Goal: Information Seeking & Learning: Check status

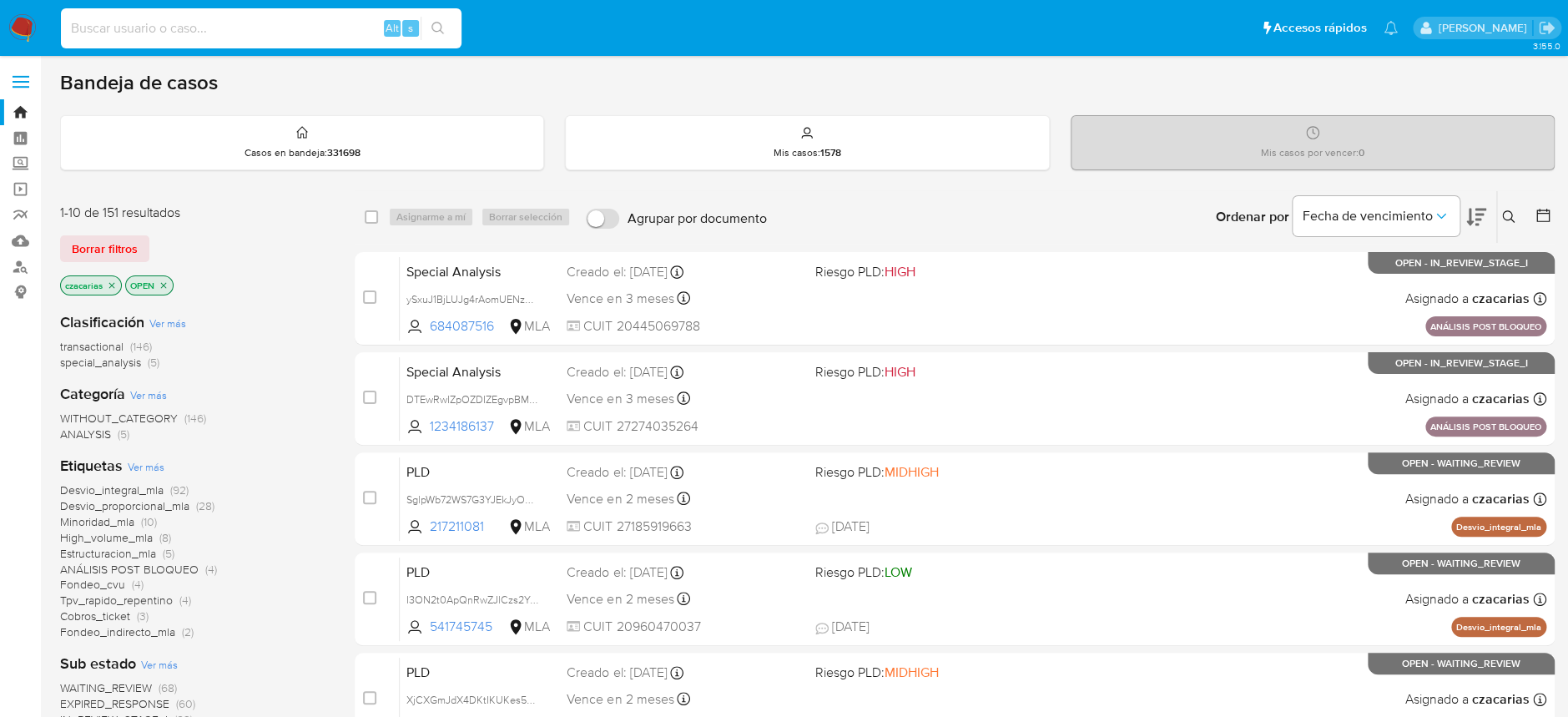
click at [336, 36] on input at bounding box center [261, 28] width 401 height 21
paste input "IKuV3Xt8eV841S43w4u2JWoo"
type input "IKuV3Xt8eV841S43w4u2JWoo"
click at [450, 28] on button "search-icon" at bounding box center [437, 28] width 34 height 23
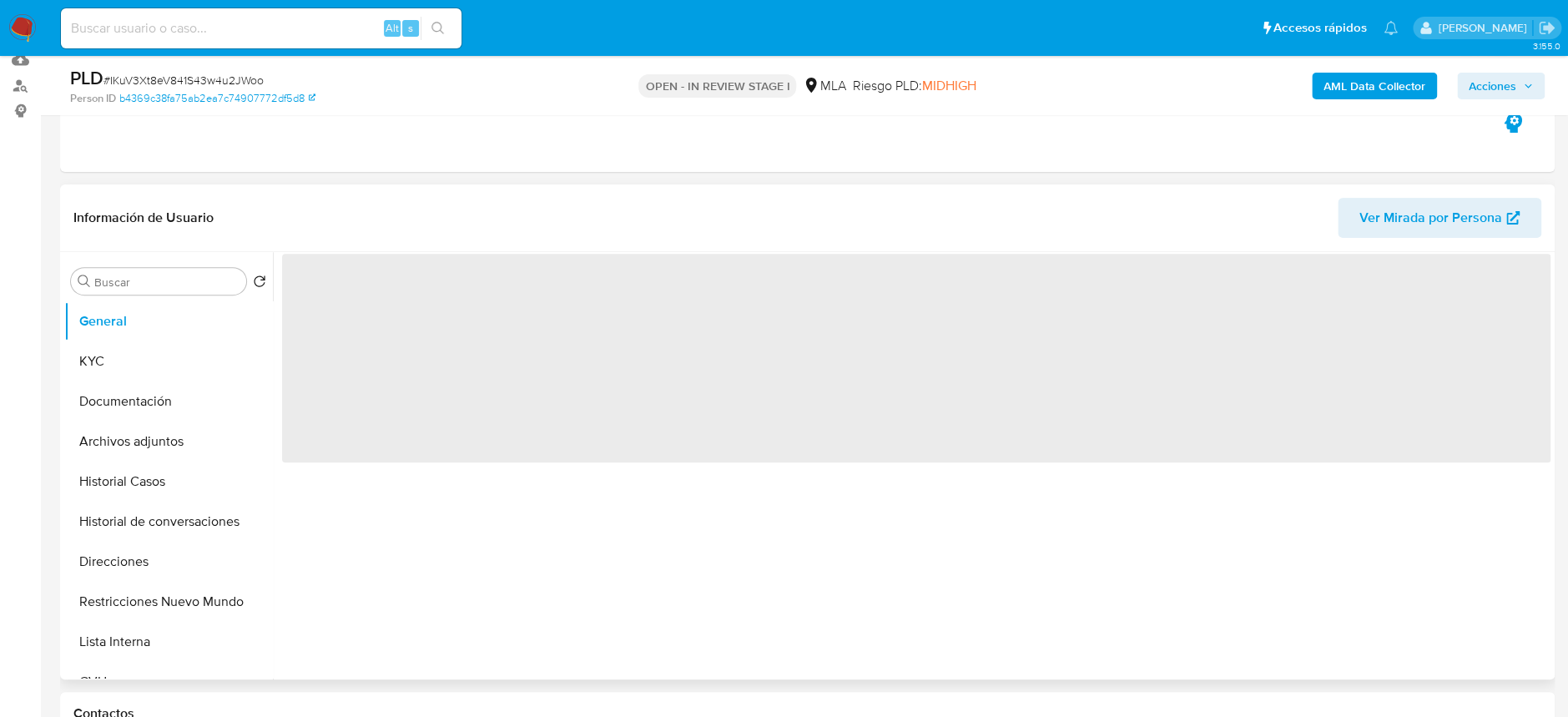
scroll to position [223, 0]
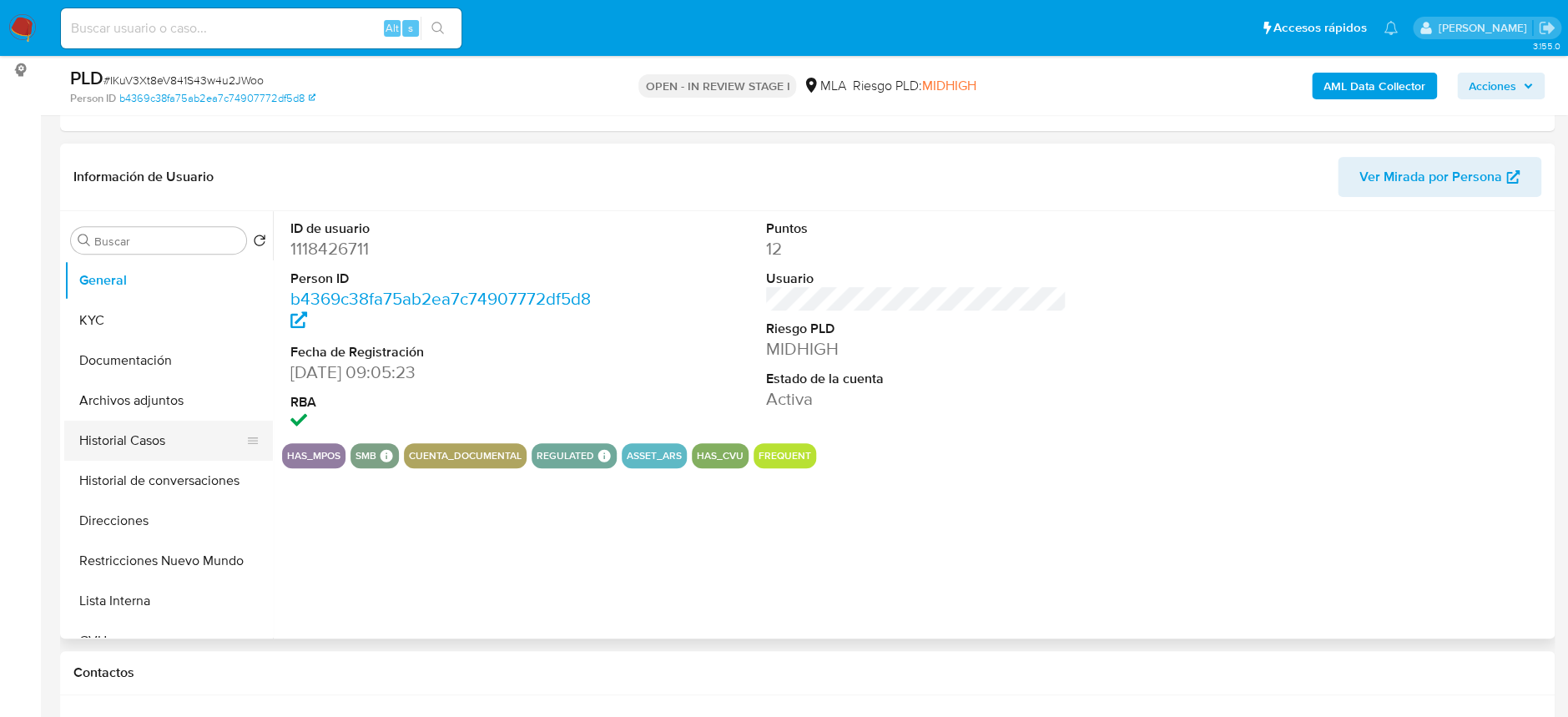
click at [154, 435] on button "Historial Casos" at bounding box center [162, 440] width 195 height 40
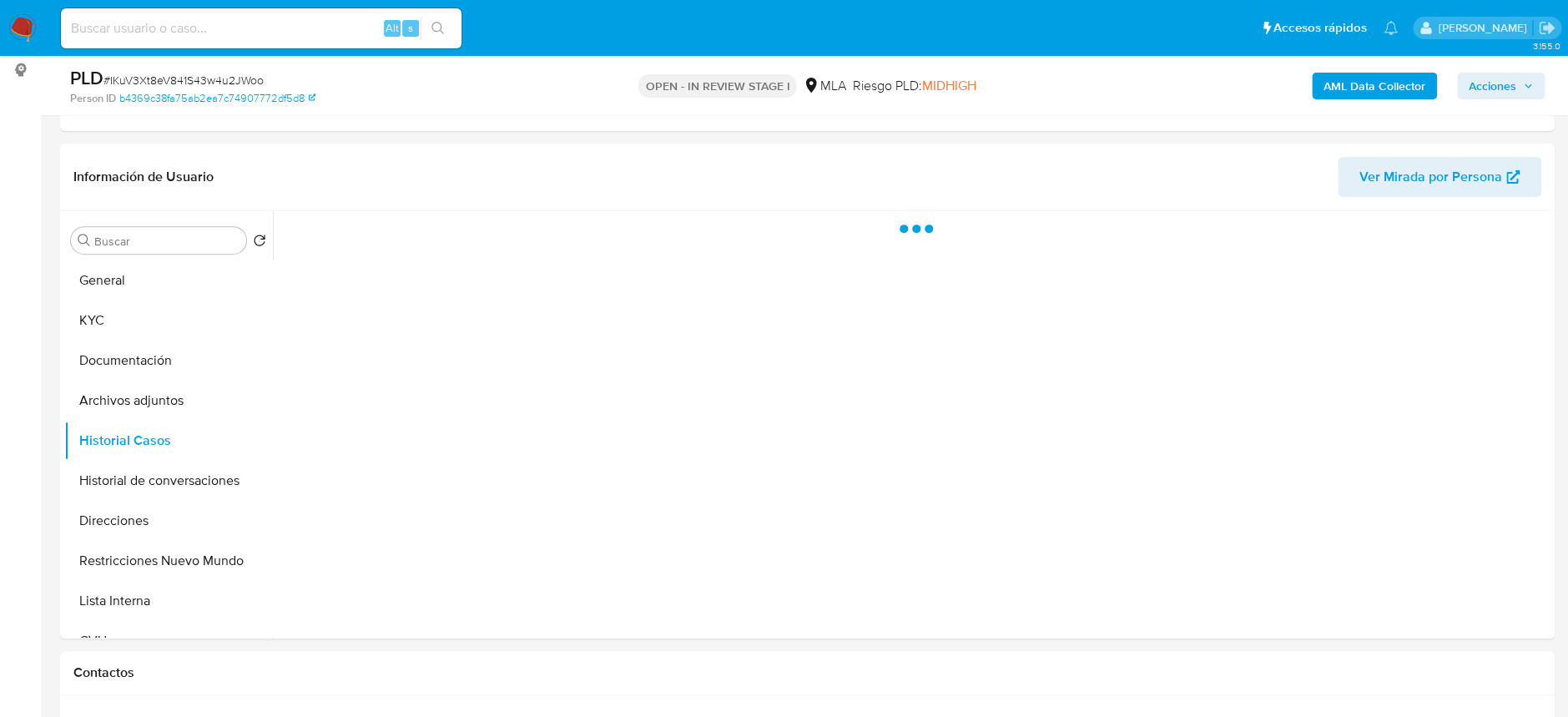
select select "10"
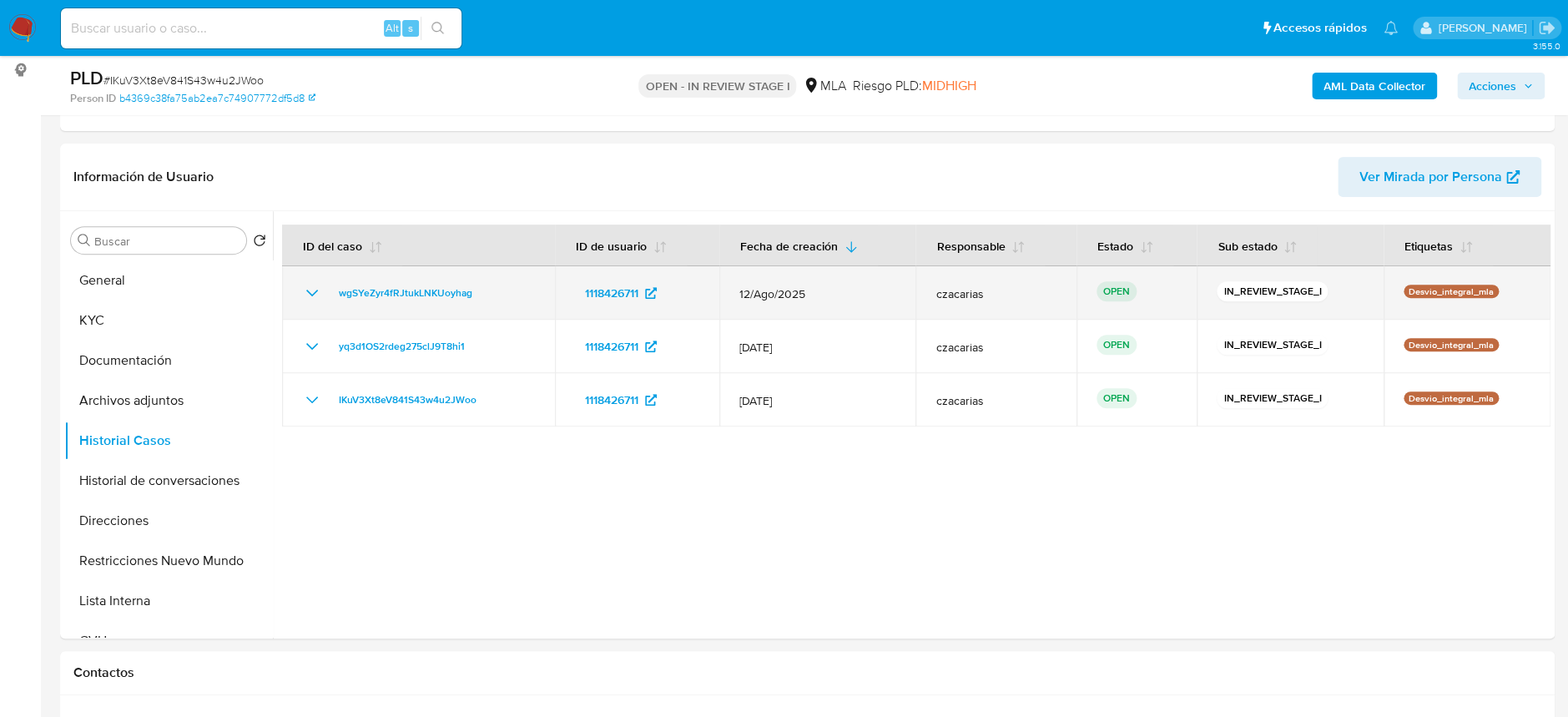
drag, startPoint x: 516, startPoint y: 288, endPoint x: 307, endPoint y: 295, distance: 209.1
click at [307, 295] on div "wgSYeZyr4fRJtukLNKUoyhag" at bounding box center [419, 293] width 233 height 20
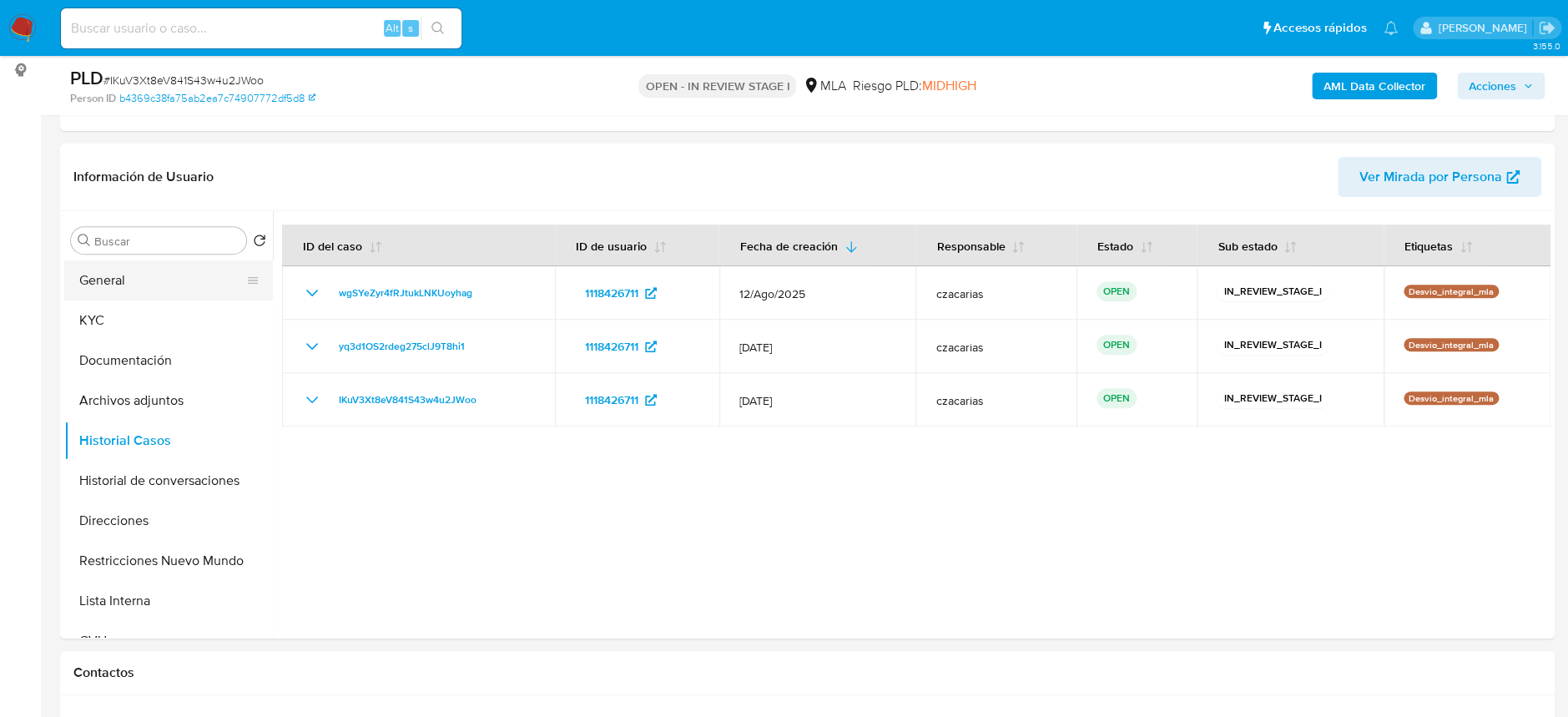
click at [145, 277] on button "General" at bounding box center [162, 280] width 195 height 40
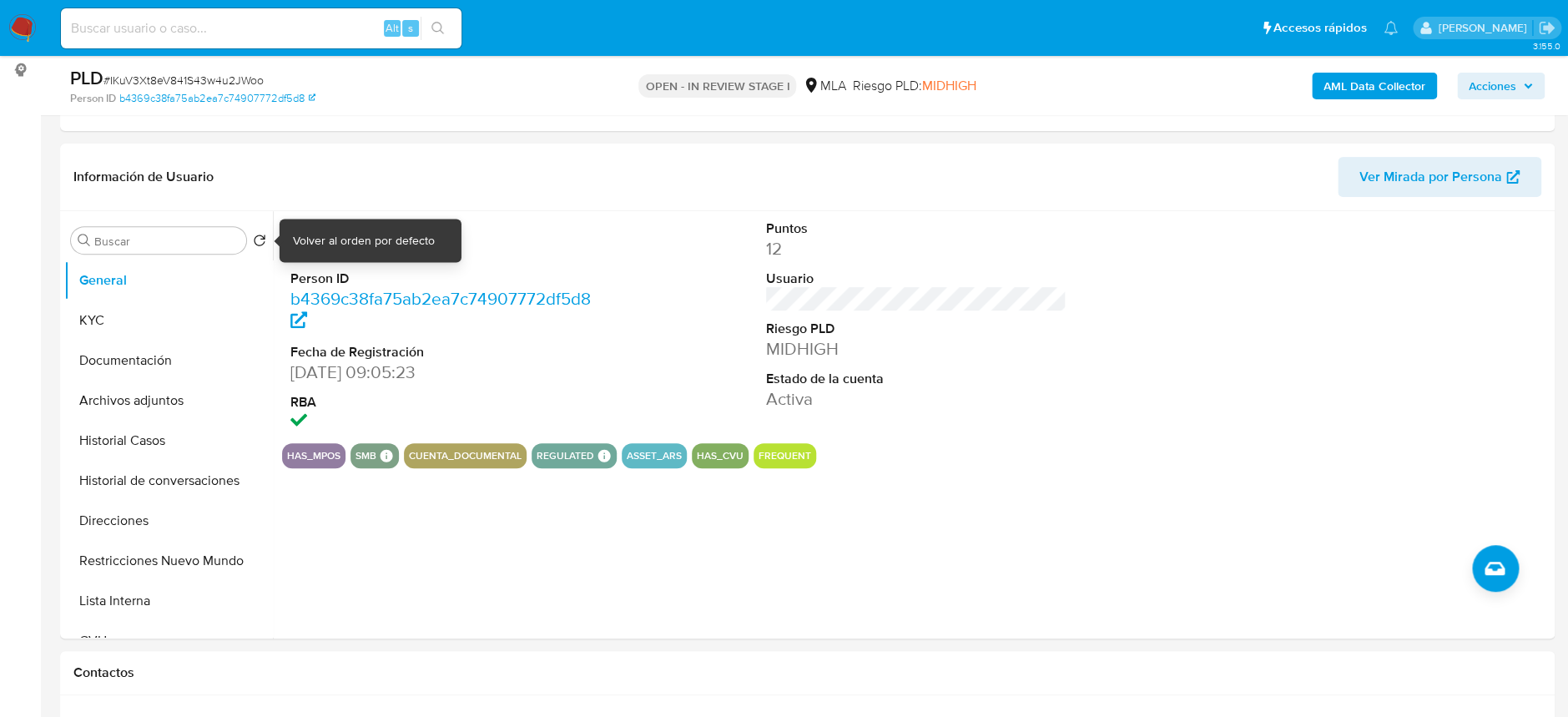
click at [283, 239] on div at bounding box center [279, 240] width 7 height 7
click at [303, 247] on div "Volver al orden por defecto" at bounding box center [364, 240] width 141 height 17
click at [348, 253] on dd "1118426711" at bounding box center [440, 249] width 301 height 23
click at [348, 252] on dd "1118426711" at bounding box center [440, 249] width 301 height 23
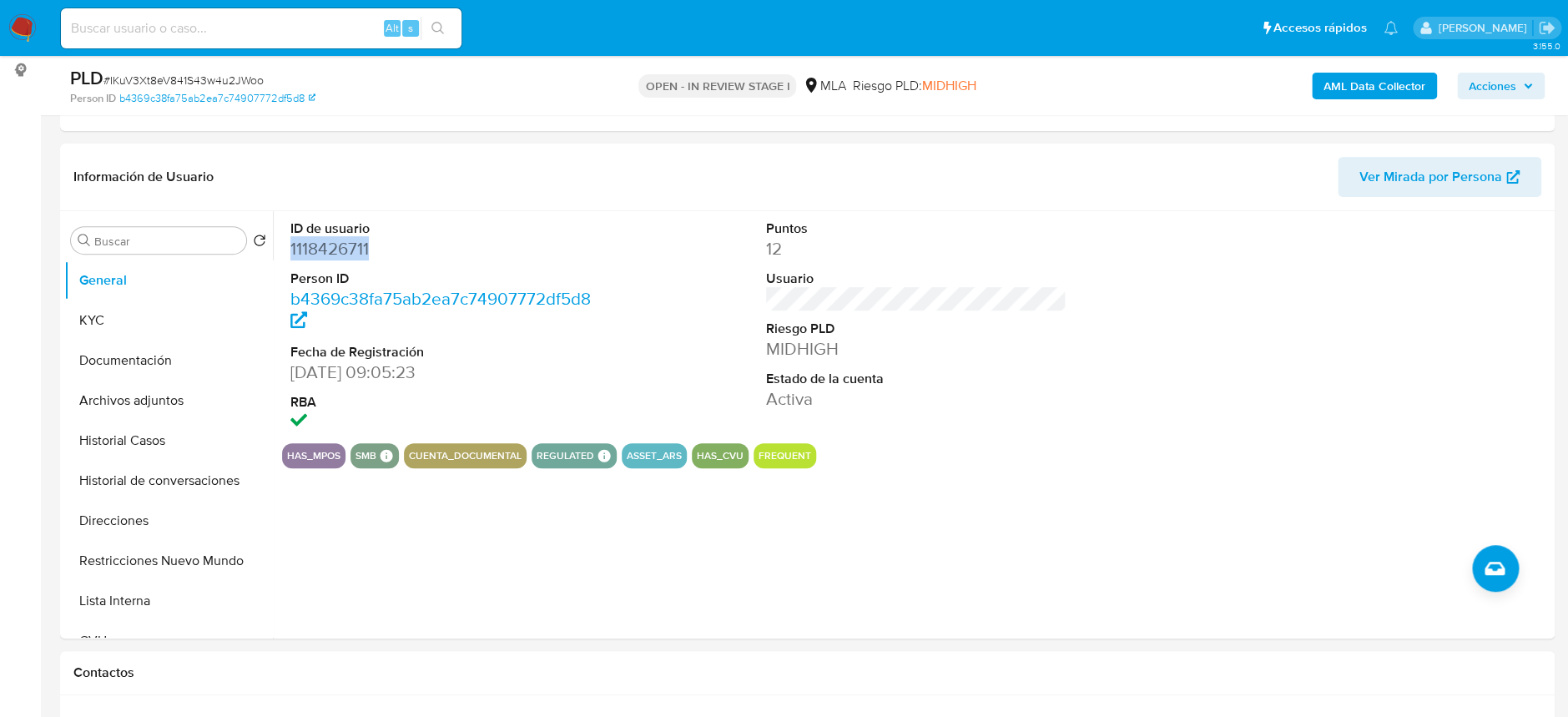
copy dd "1118426711"
click at [313, 20] on input at bounding box center [261, 28] width 401 height 21
paste input "5VEPfzr4JwjQbbtUFSn74bPE"
type input "5VEPfzr4JwjQbbtUFSn74bPE"
click at [434, 21] on icon "search-icon" at bounding box center [438, 28] width 13 height 13
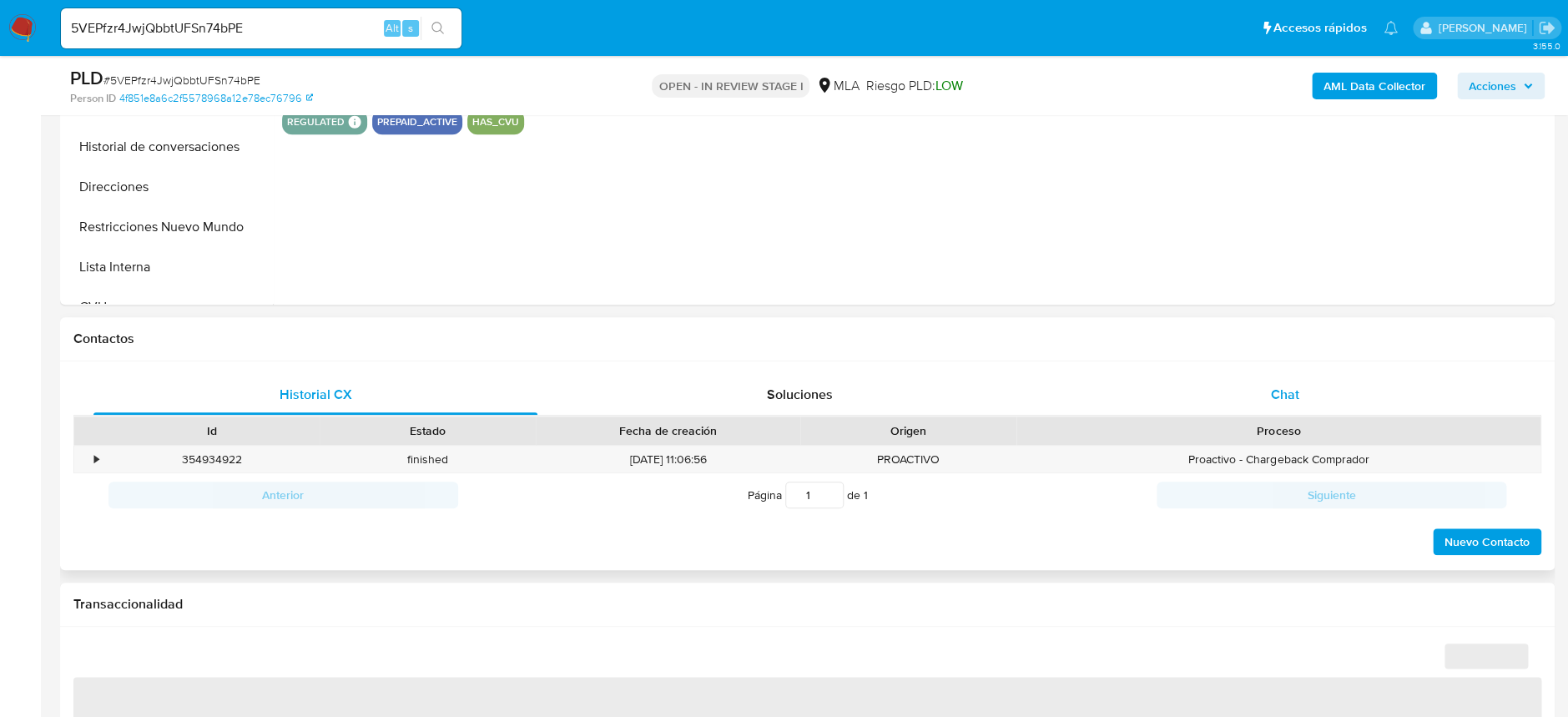
click at [1313, 378] on div "Chat" at bounding box center [1284, 395] width 444 height 40
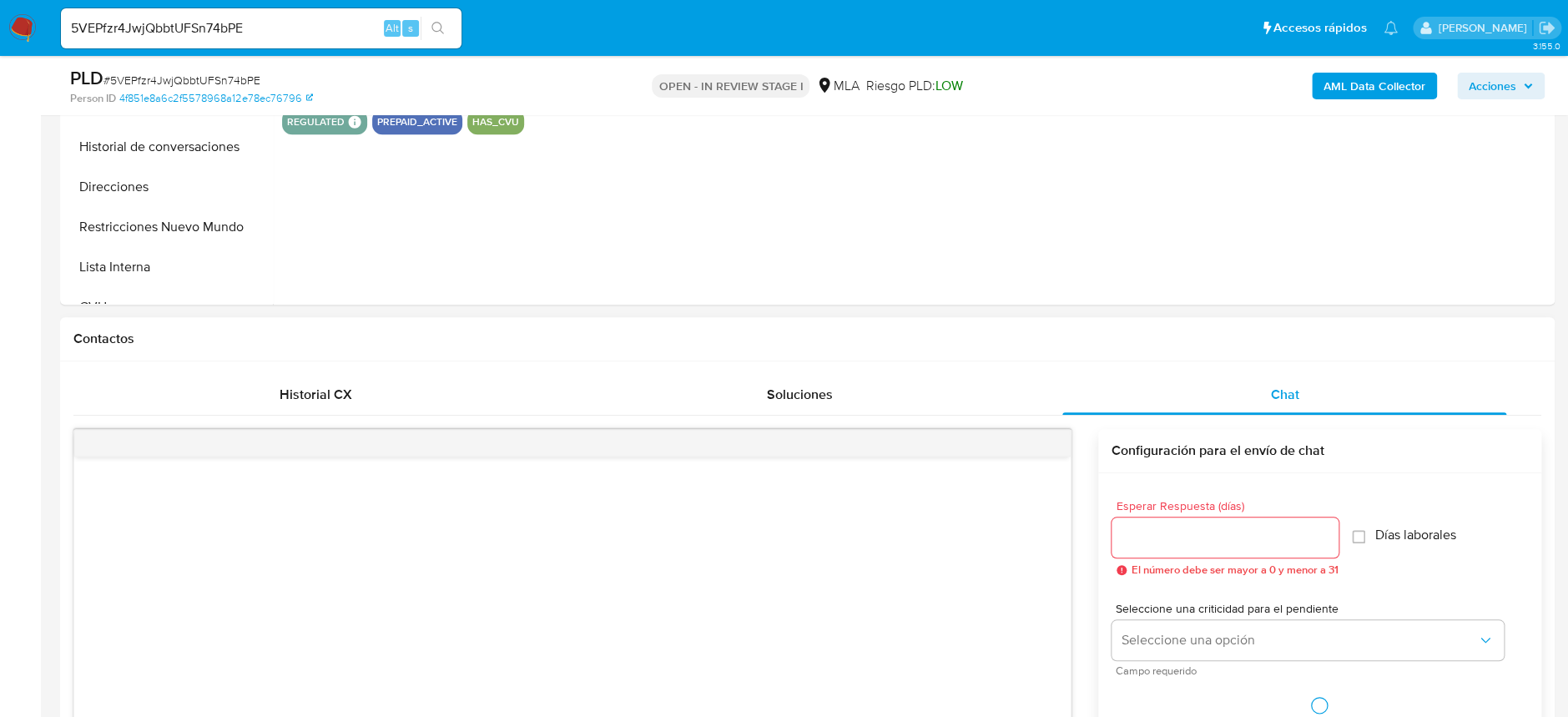
scroll to position [668, 0]
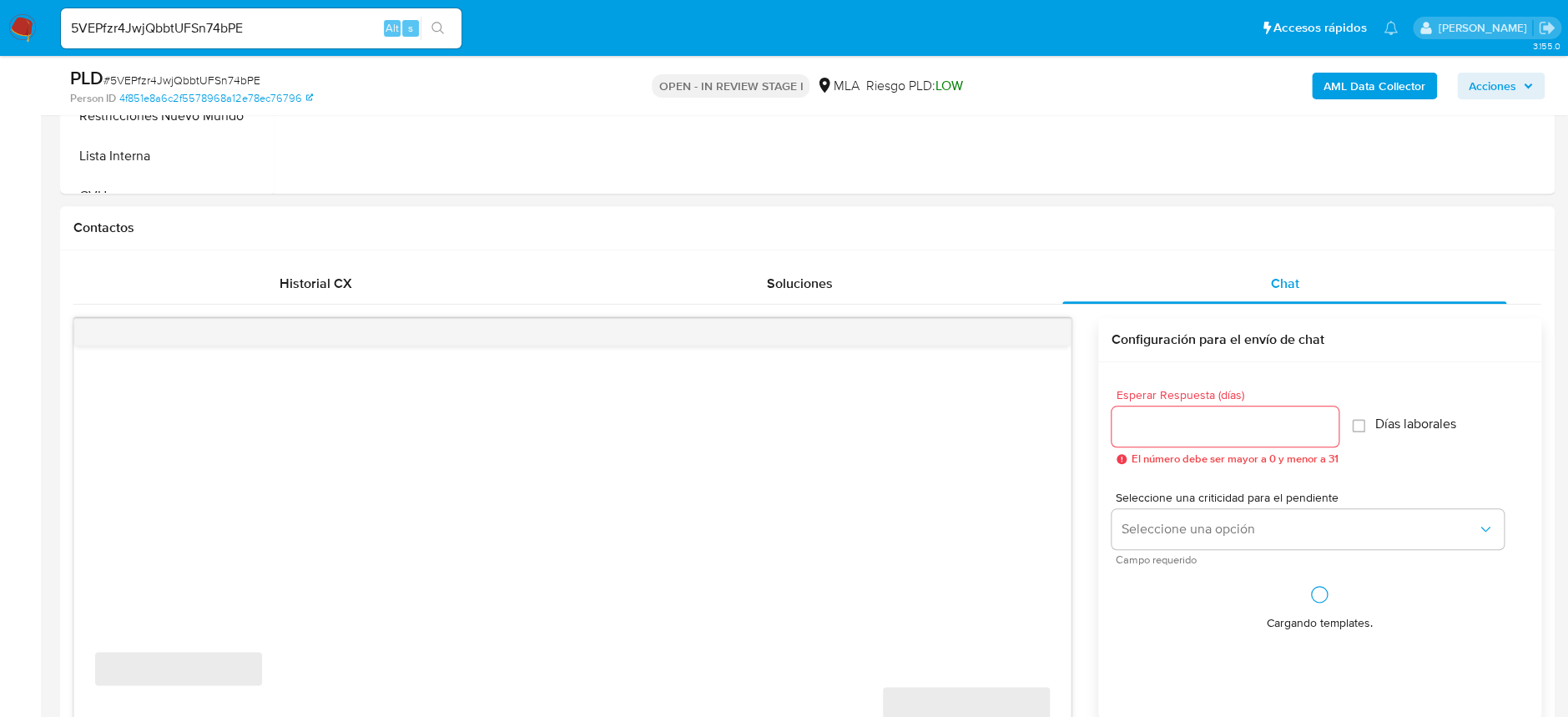
select select "10"
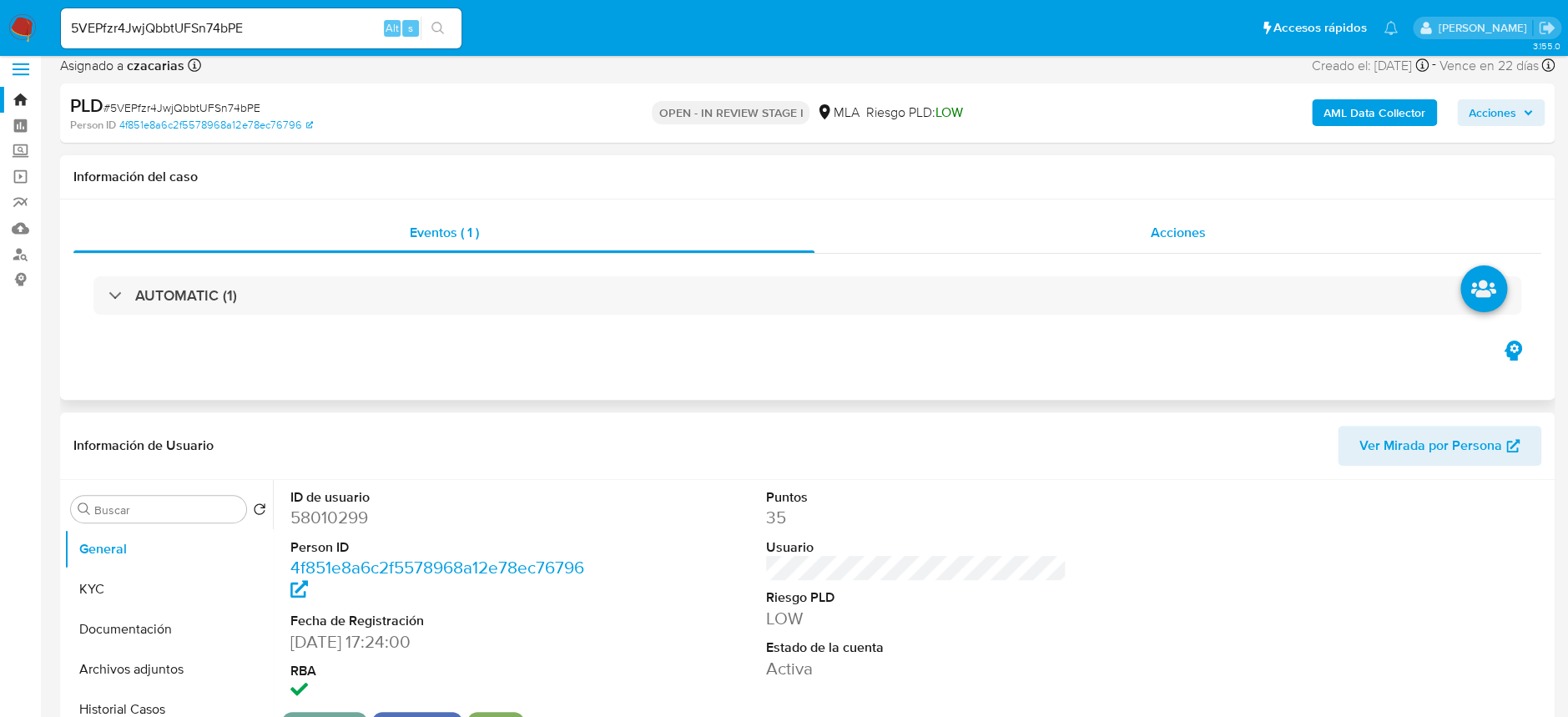
scroll to position [0, 0]
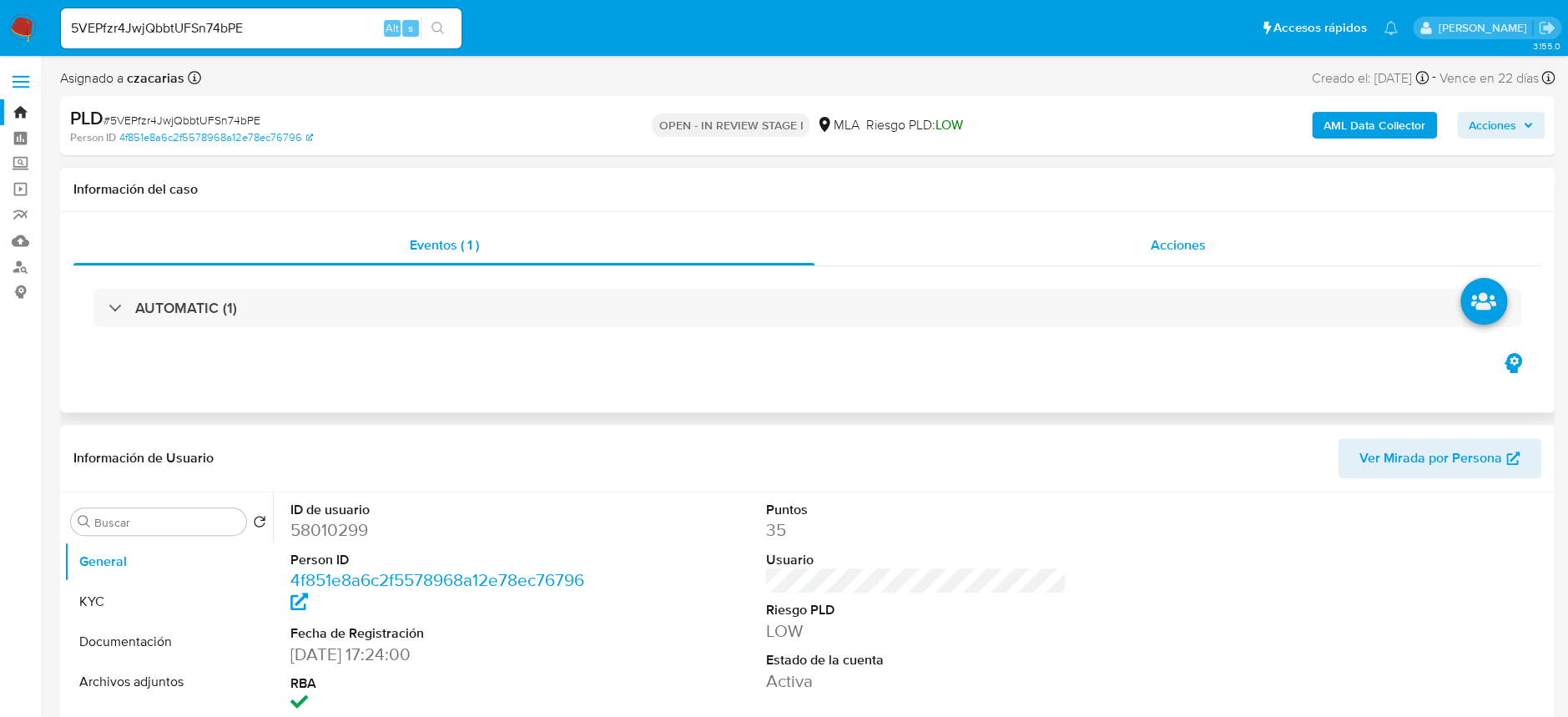
click at [1161, 237] on span "Acciones" at bounding box center [1178, 245] width 55 height 20
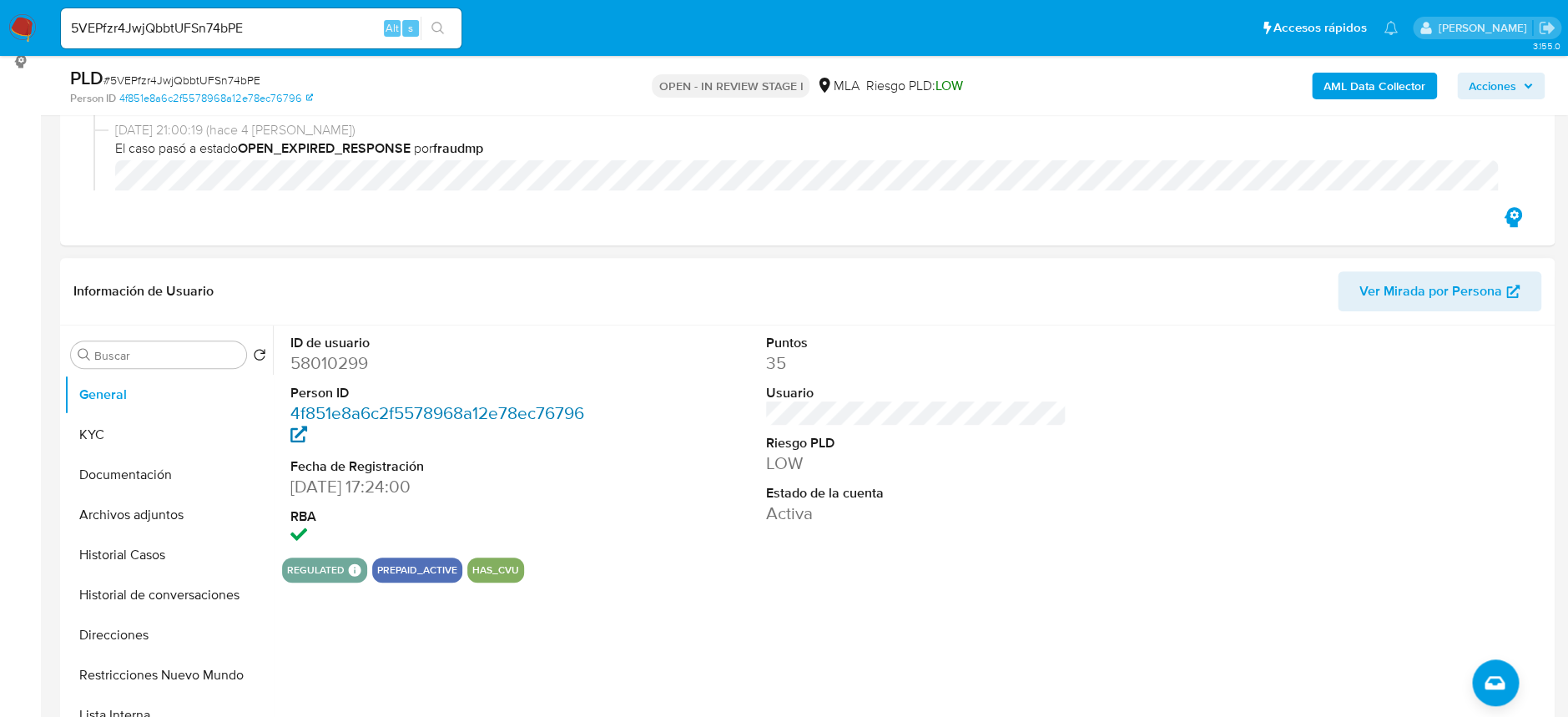
scroll to position [223, 0]
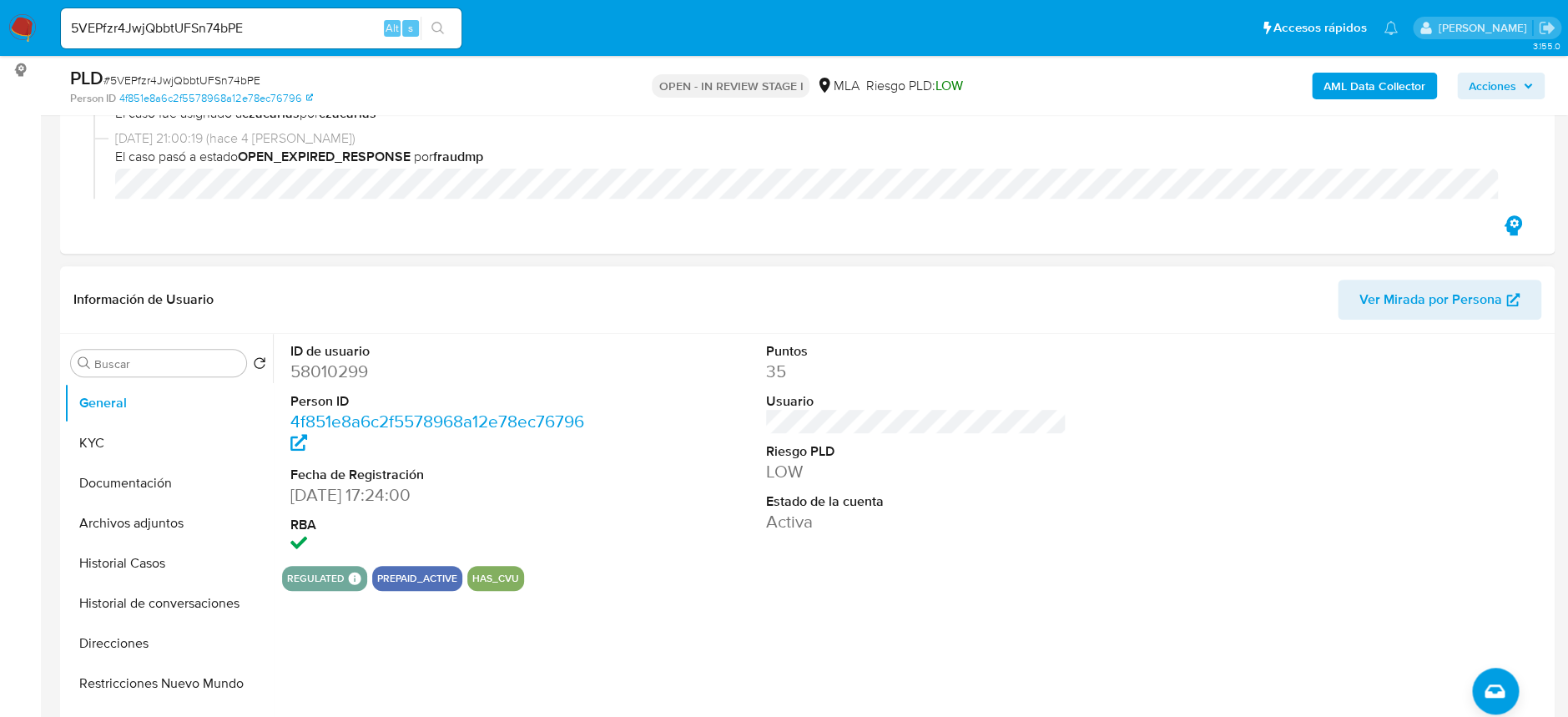
click at [333, 377] on dd "58010299" at bounding box center [440, 372] width 301 height 23
copy dd "58010299"
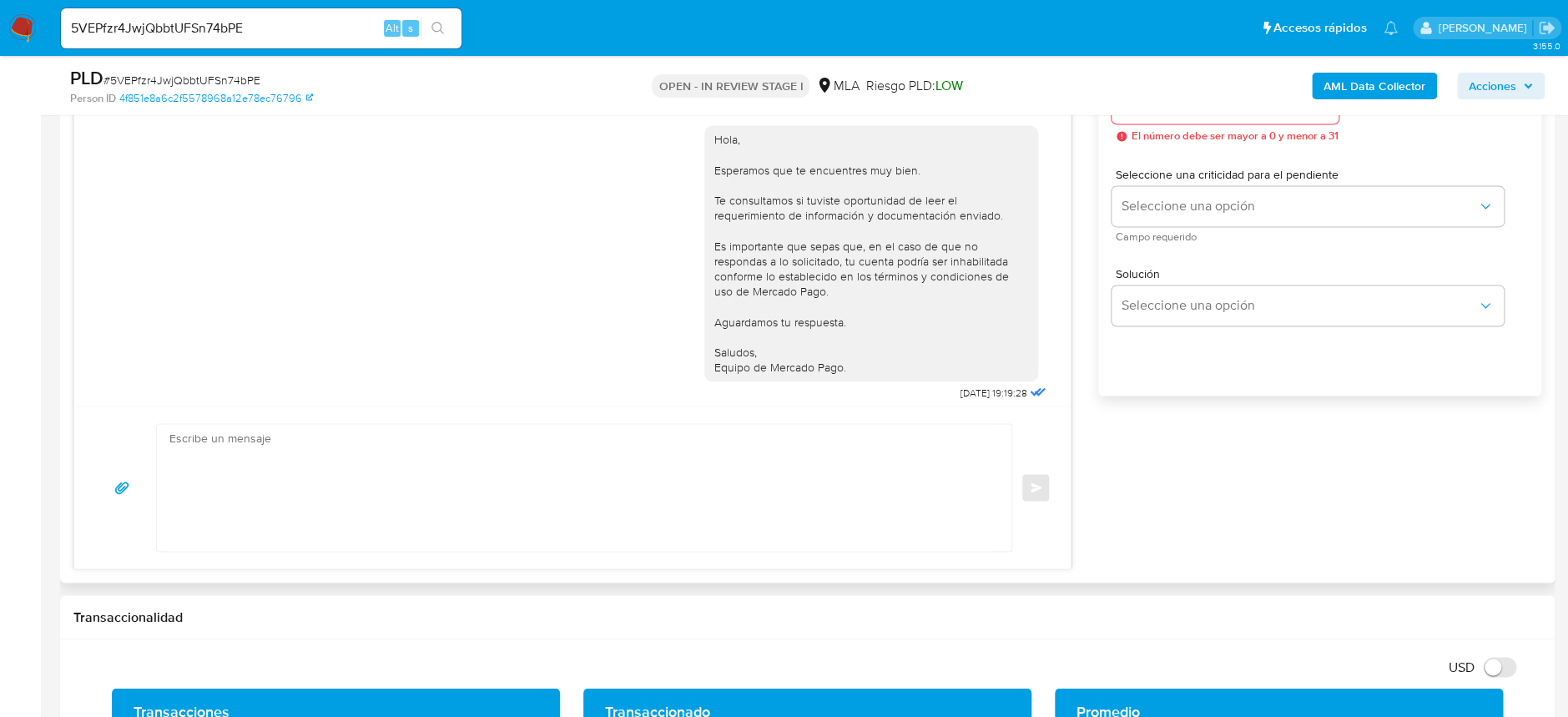
scroll to position [1657, 0]
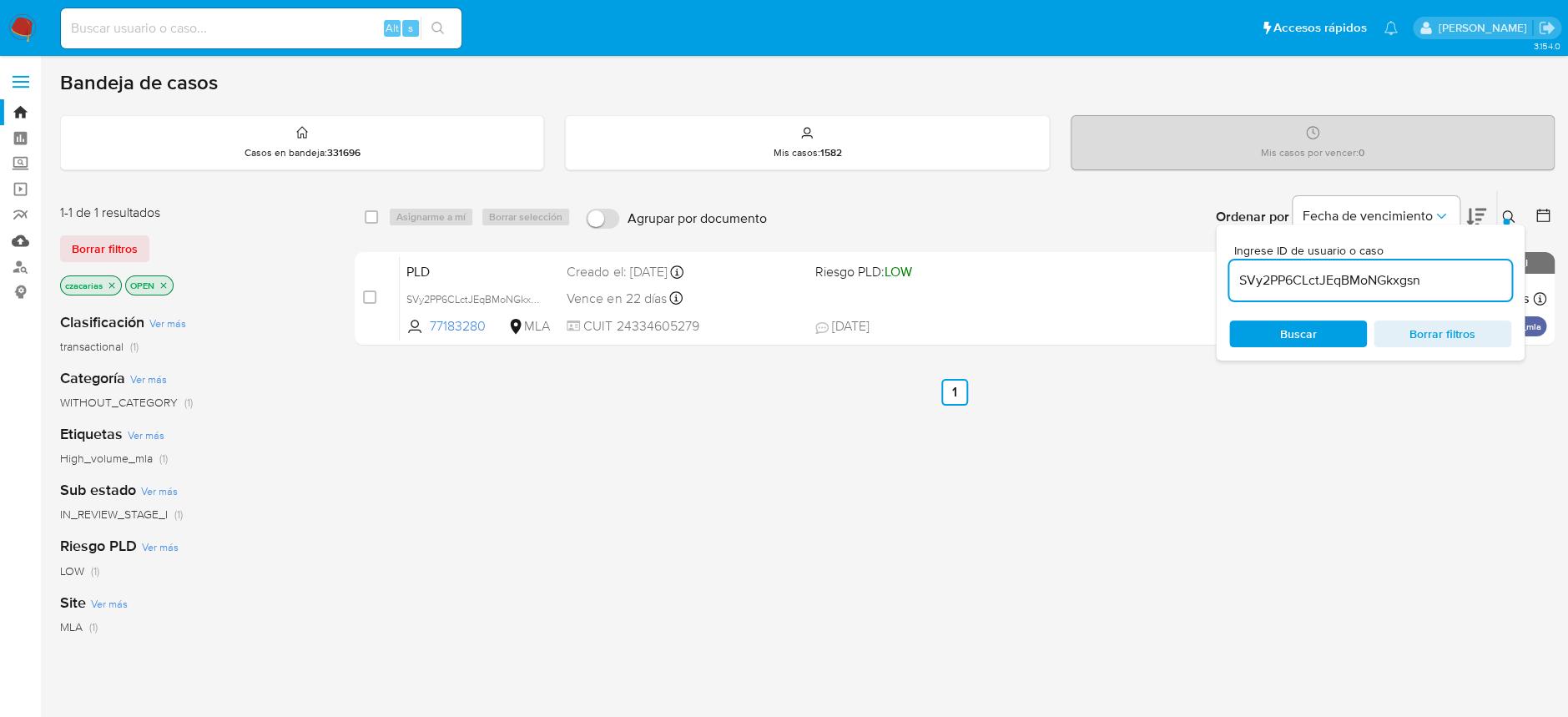
click at [29, 237] on link "Mulan" at bounding box center [99, 241] width 198 height 26
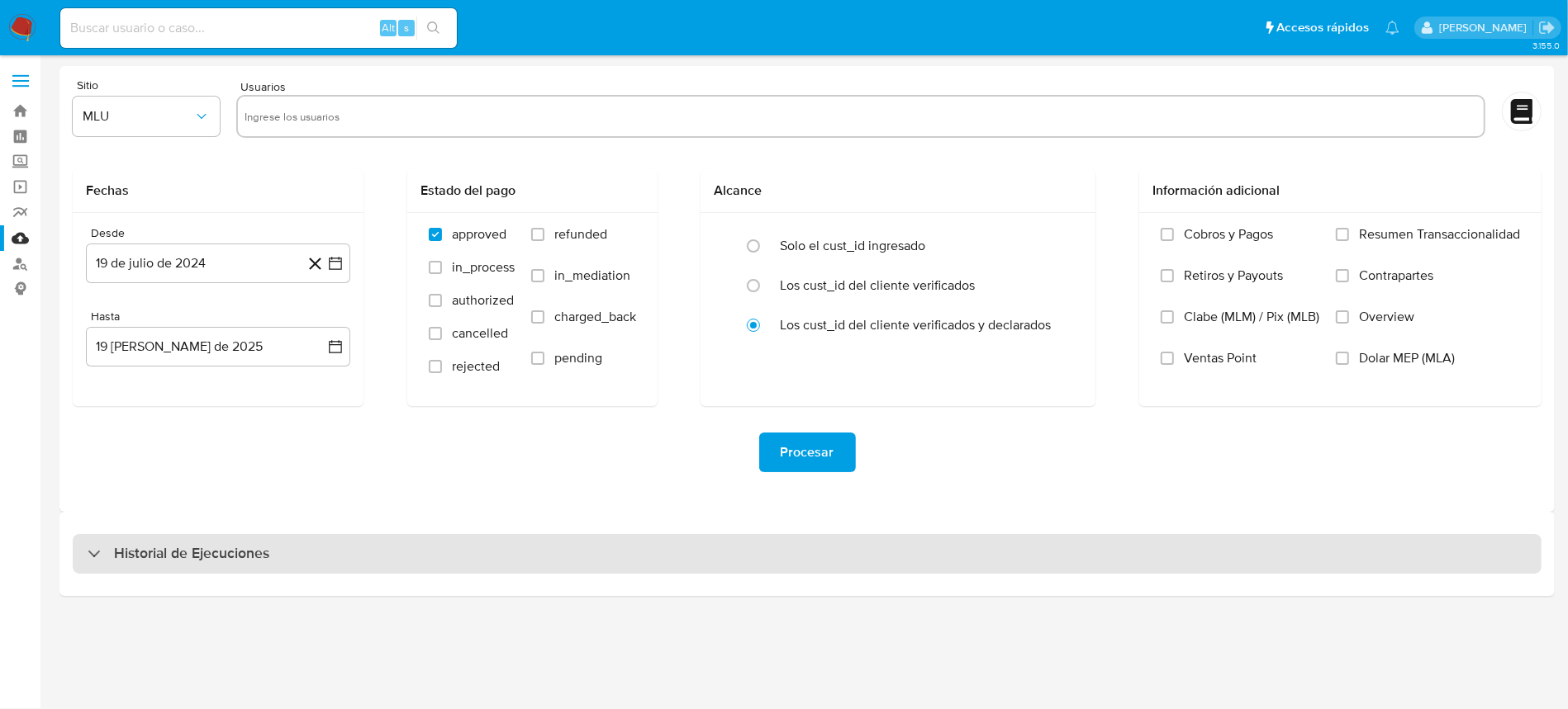
click at [199, 548] on h3 "Historial de Ejecuciones" at bounding box center [192, 554] width 156 height 20
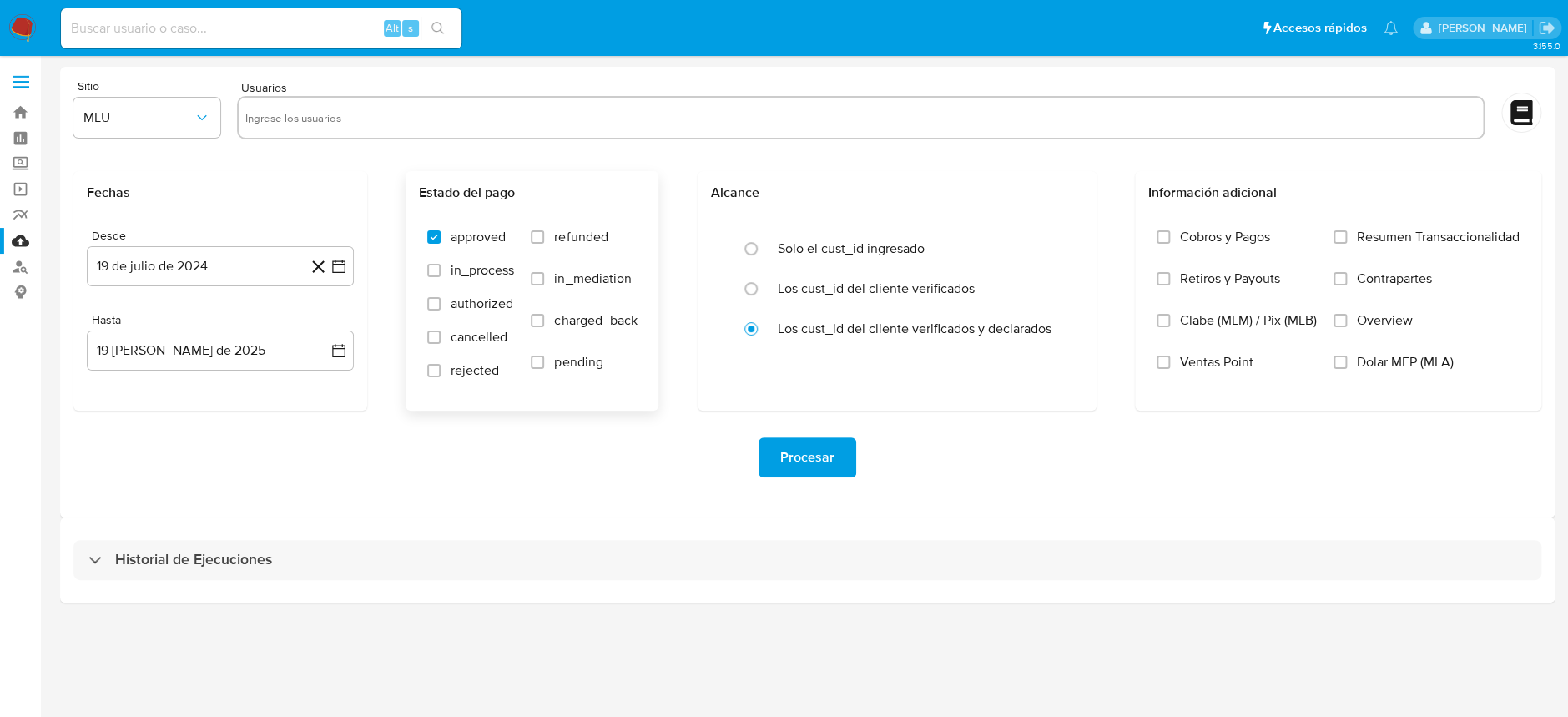
select select "10"
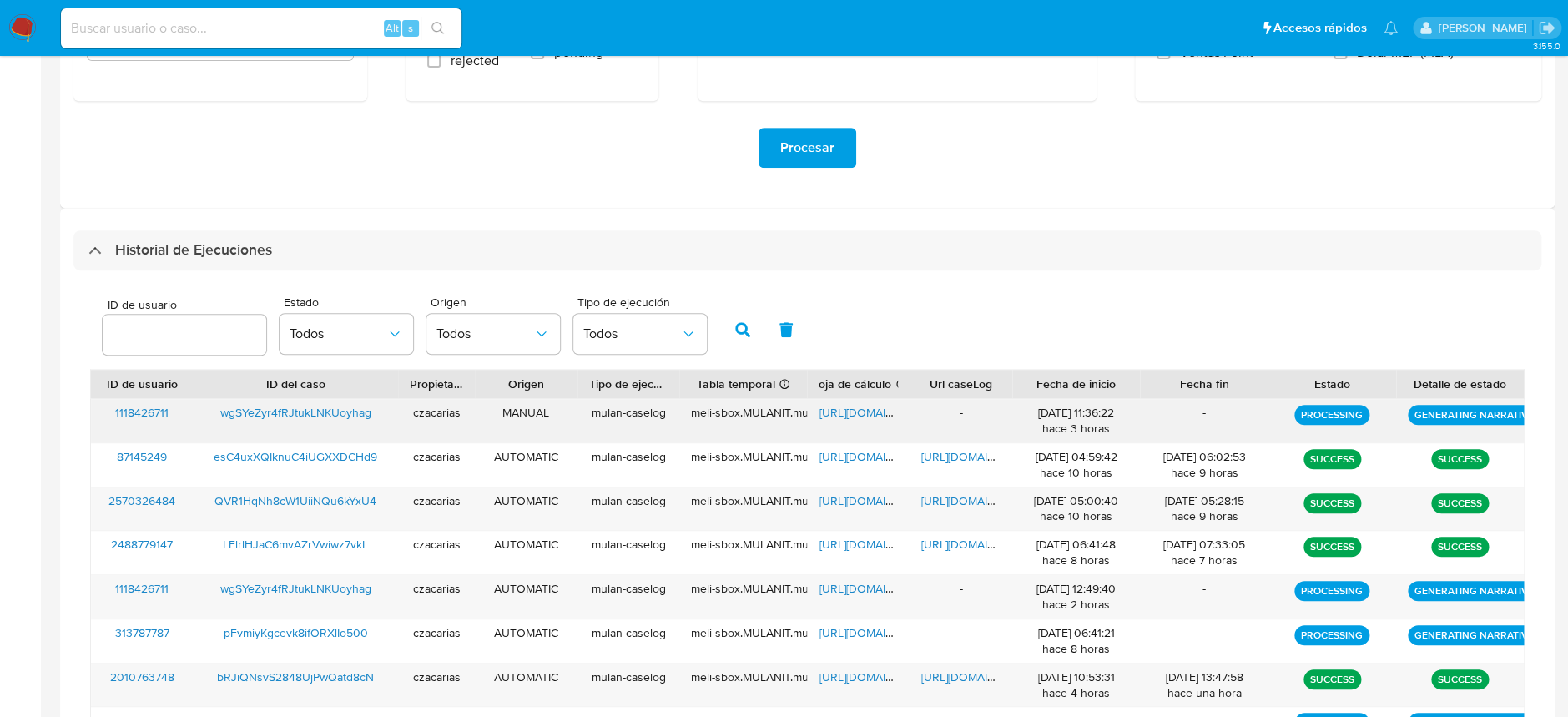
scroll to position [333, 0]
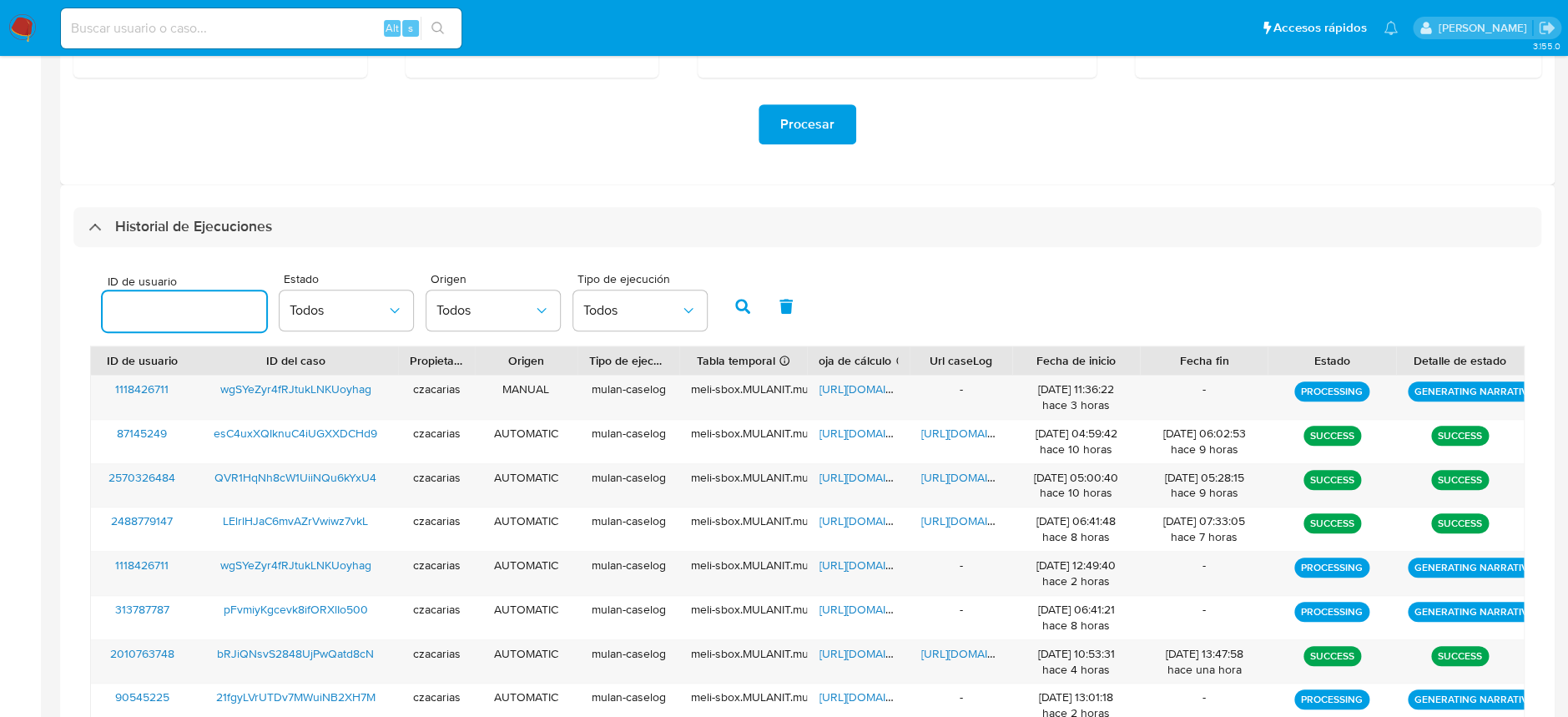
click at [195, 307] on input "number" at bounding box center [184, 311] width 164 height 21
type input "1118426711"
click at [740, 305] on icon "button" at bounding box center [743, 306] width 15 height 15
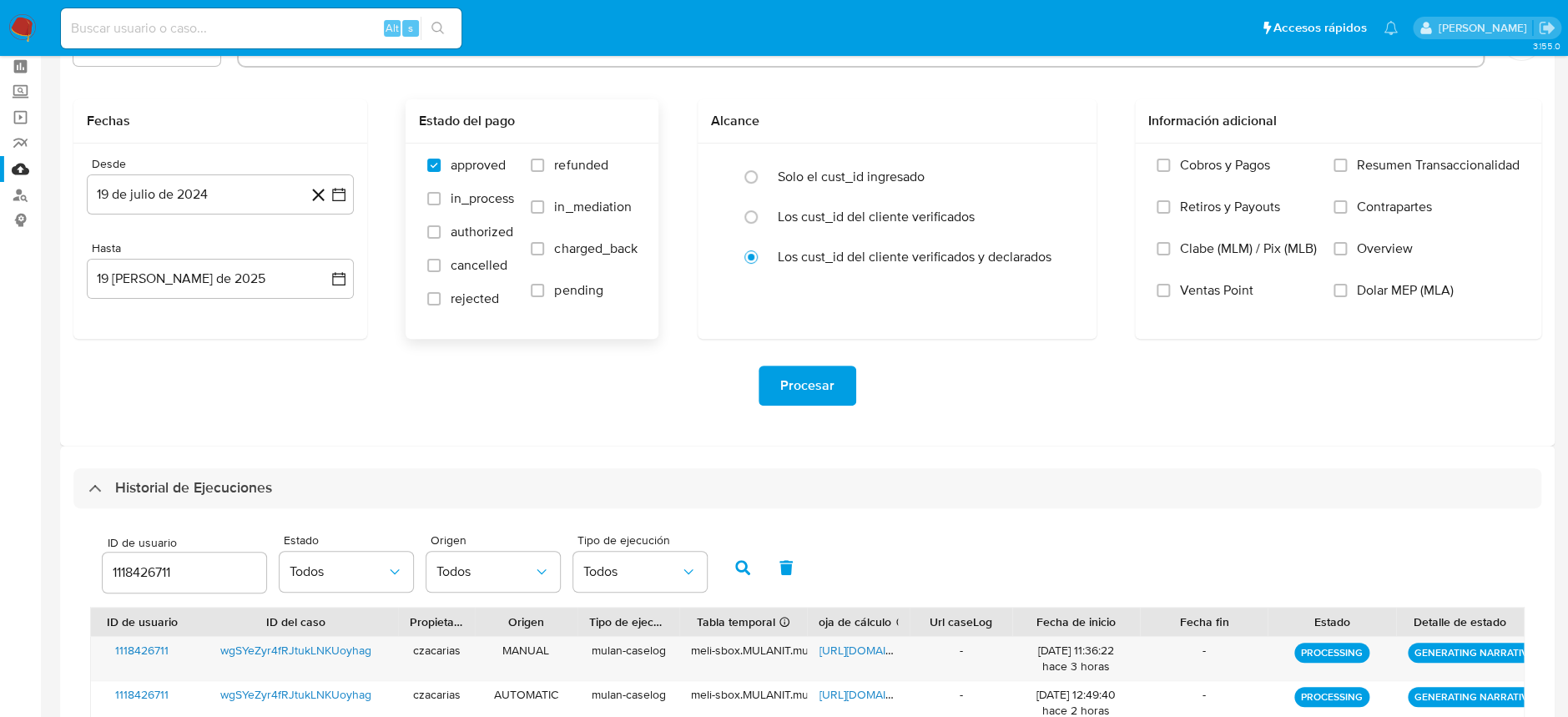
scroll to position [0, 0]
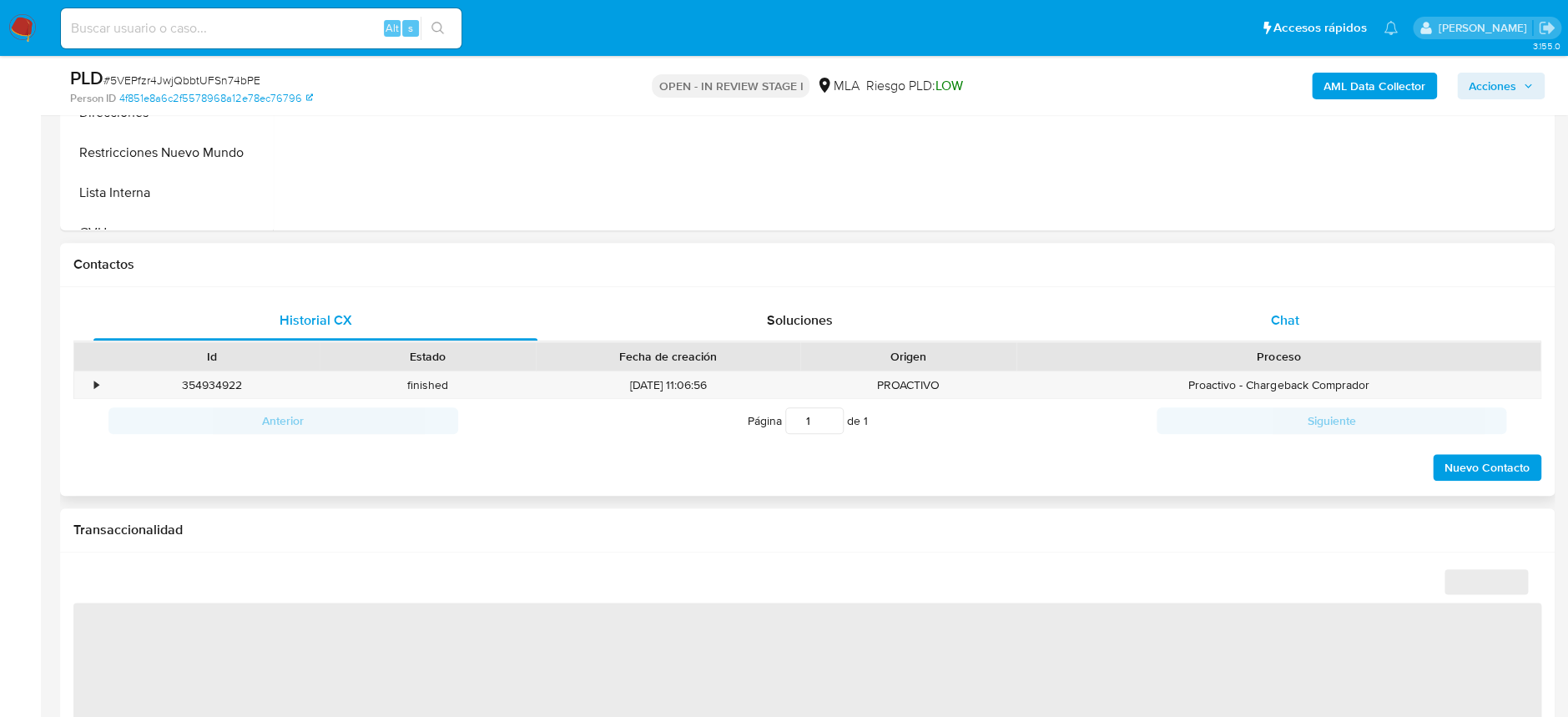
scroll to position [668, 0]
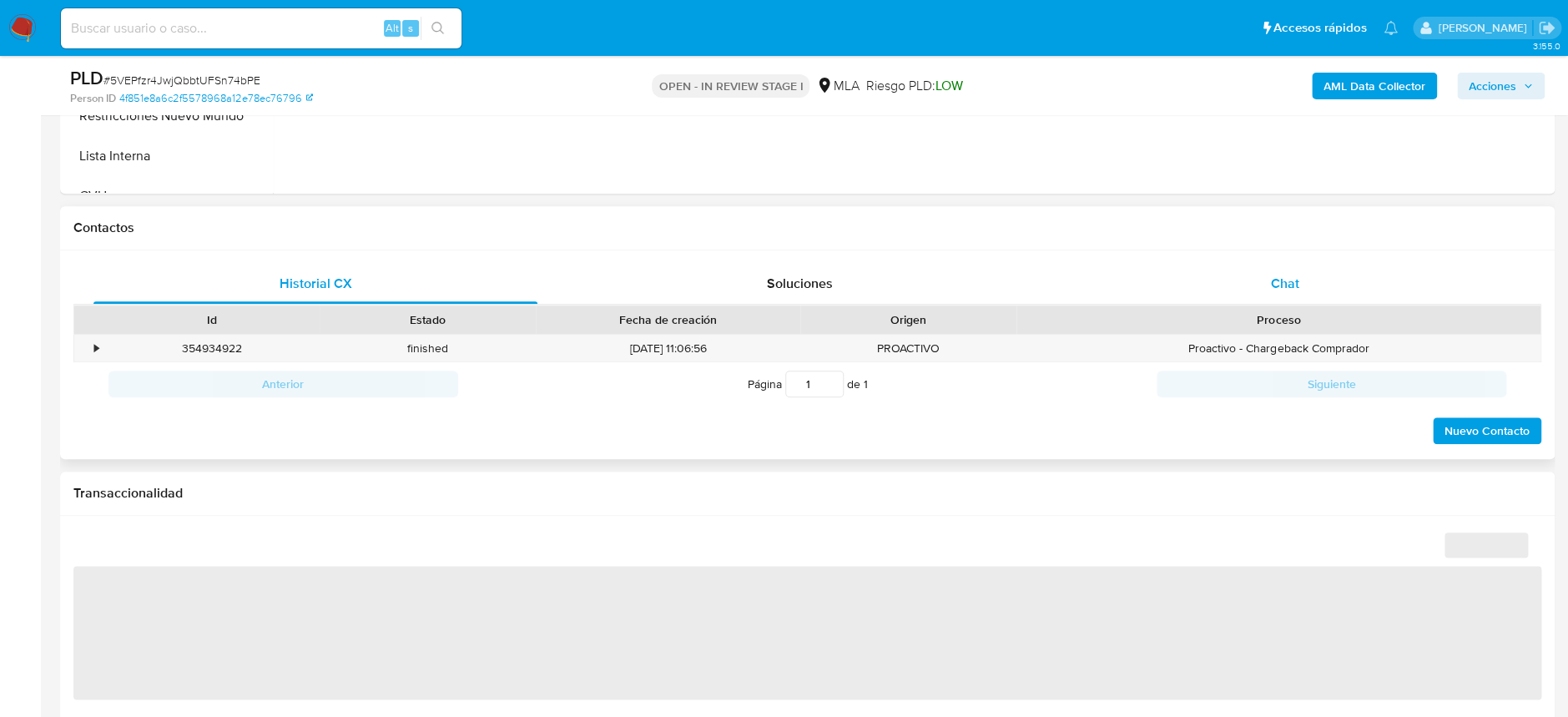
click at [1254, 285] on div "Chat" at bounding box center [1284, 283] width 444 height 40
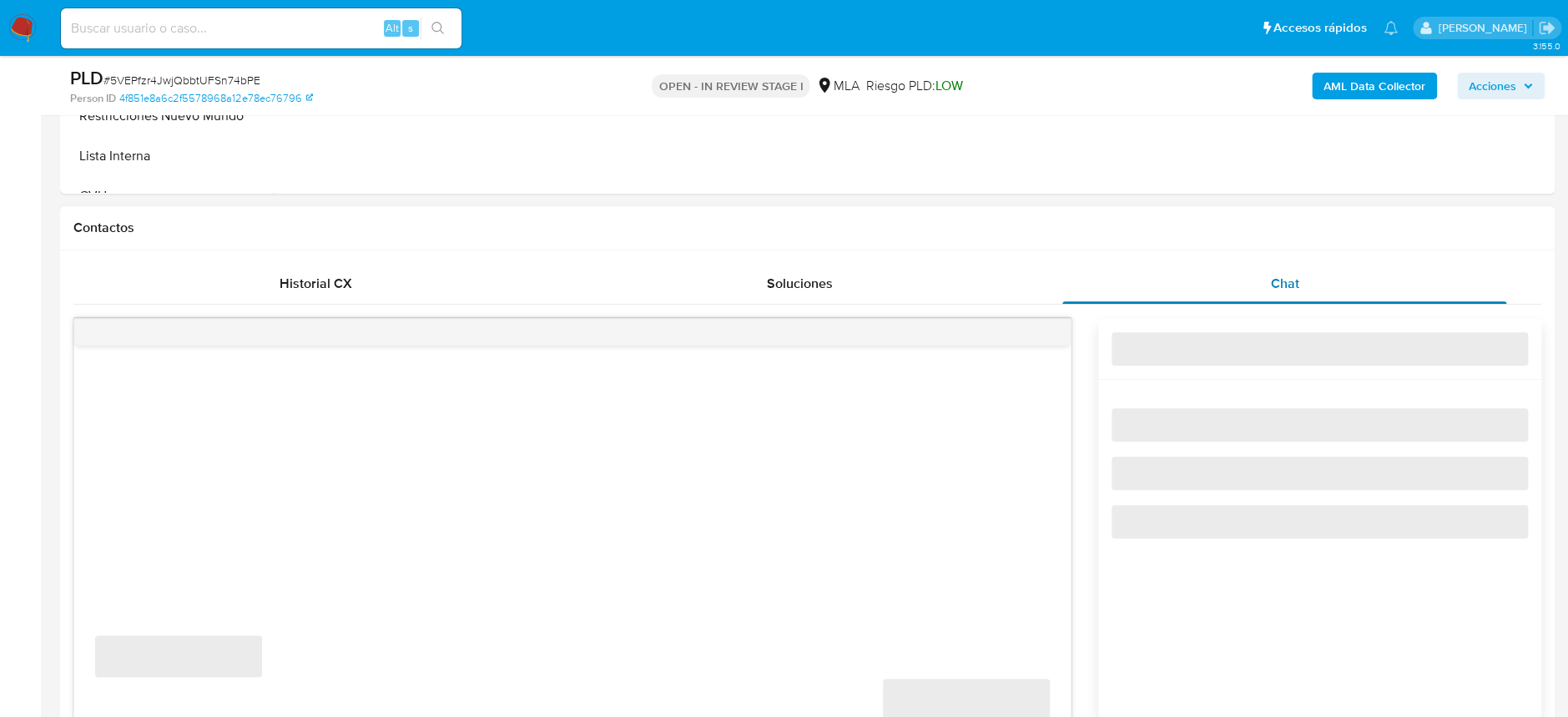
select select "10"
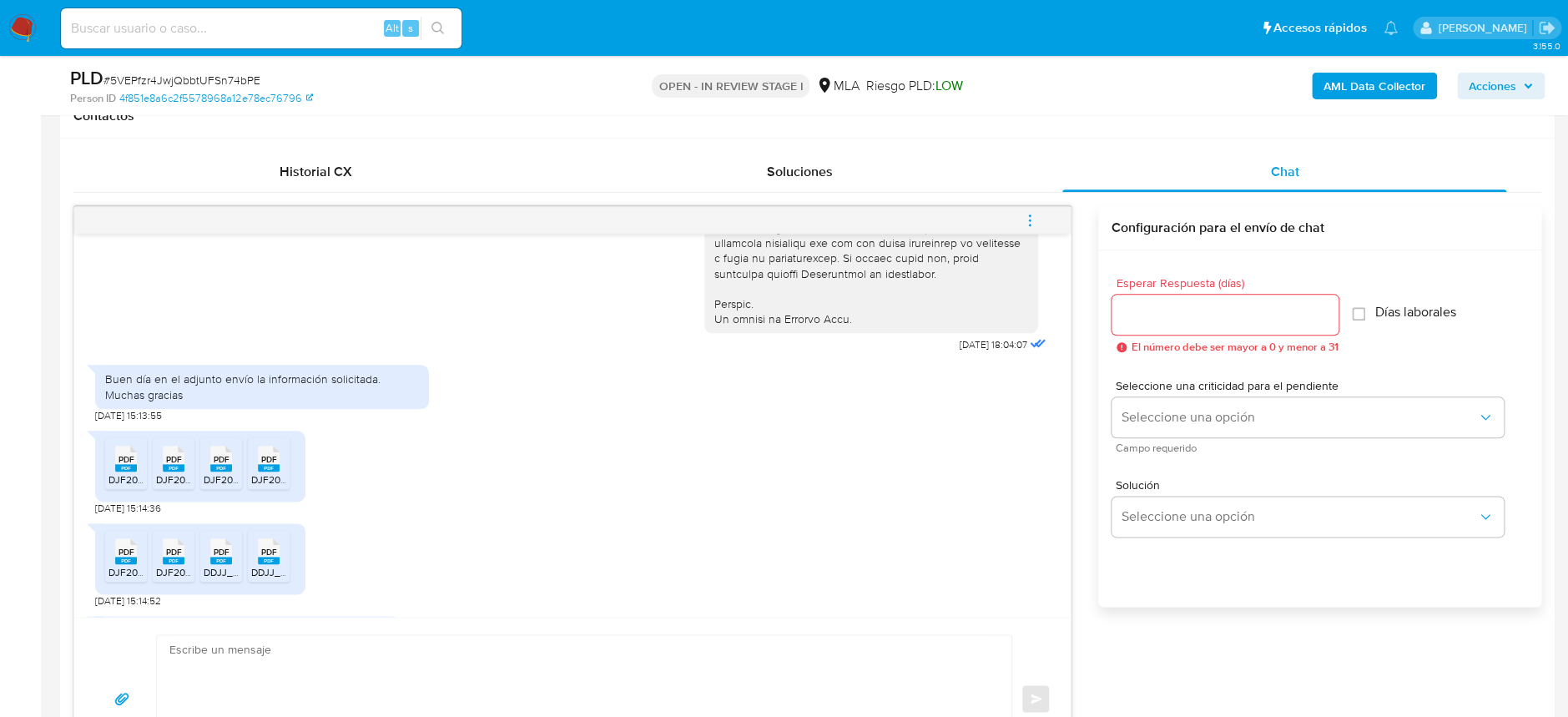
scroll to position [766, 0]
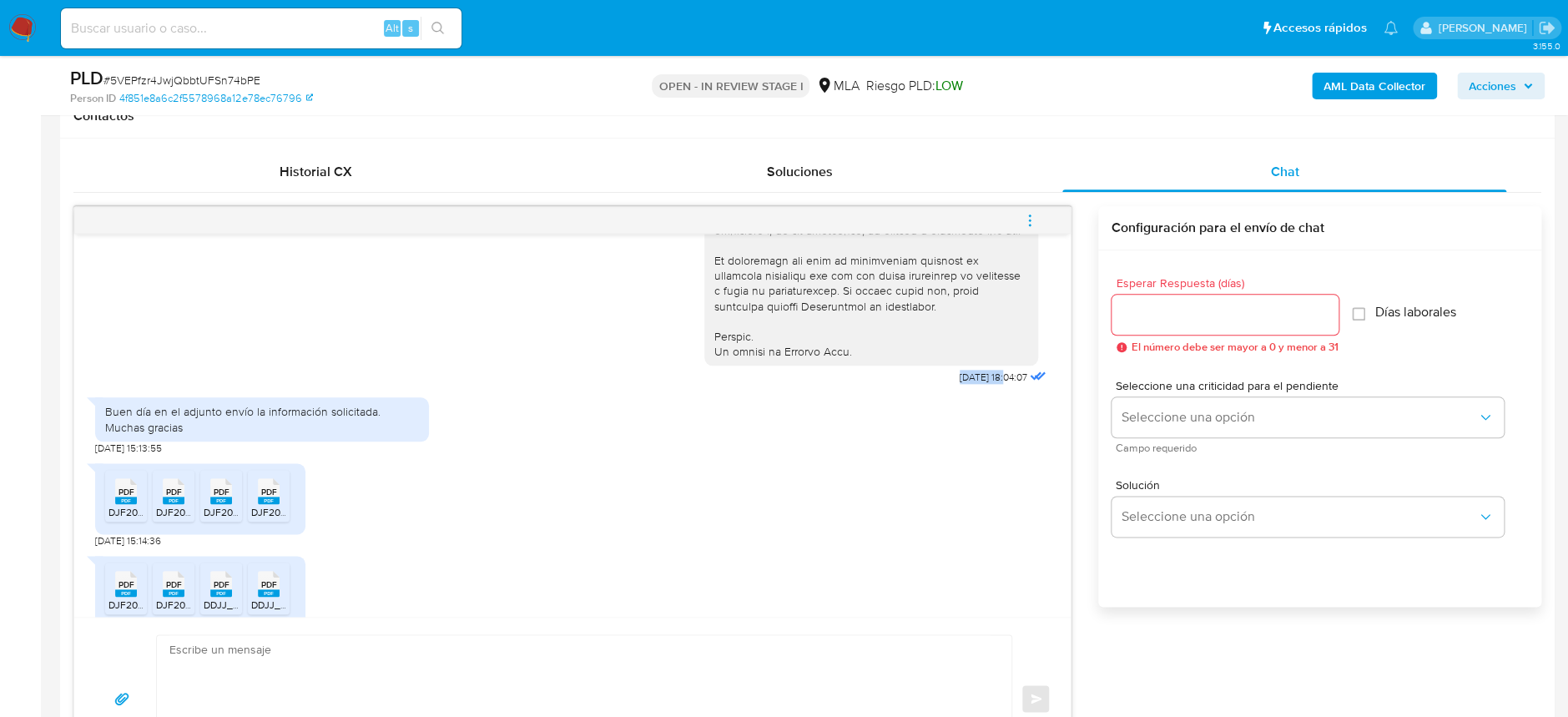
drag, startPoint x: 917, startPoint y: 409, endPoint x: 970, endPoint y: 409, distance: 53.0
copy span "[DATE]"
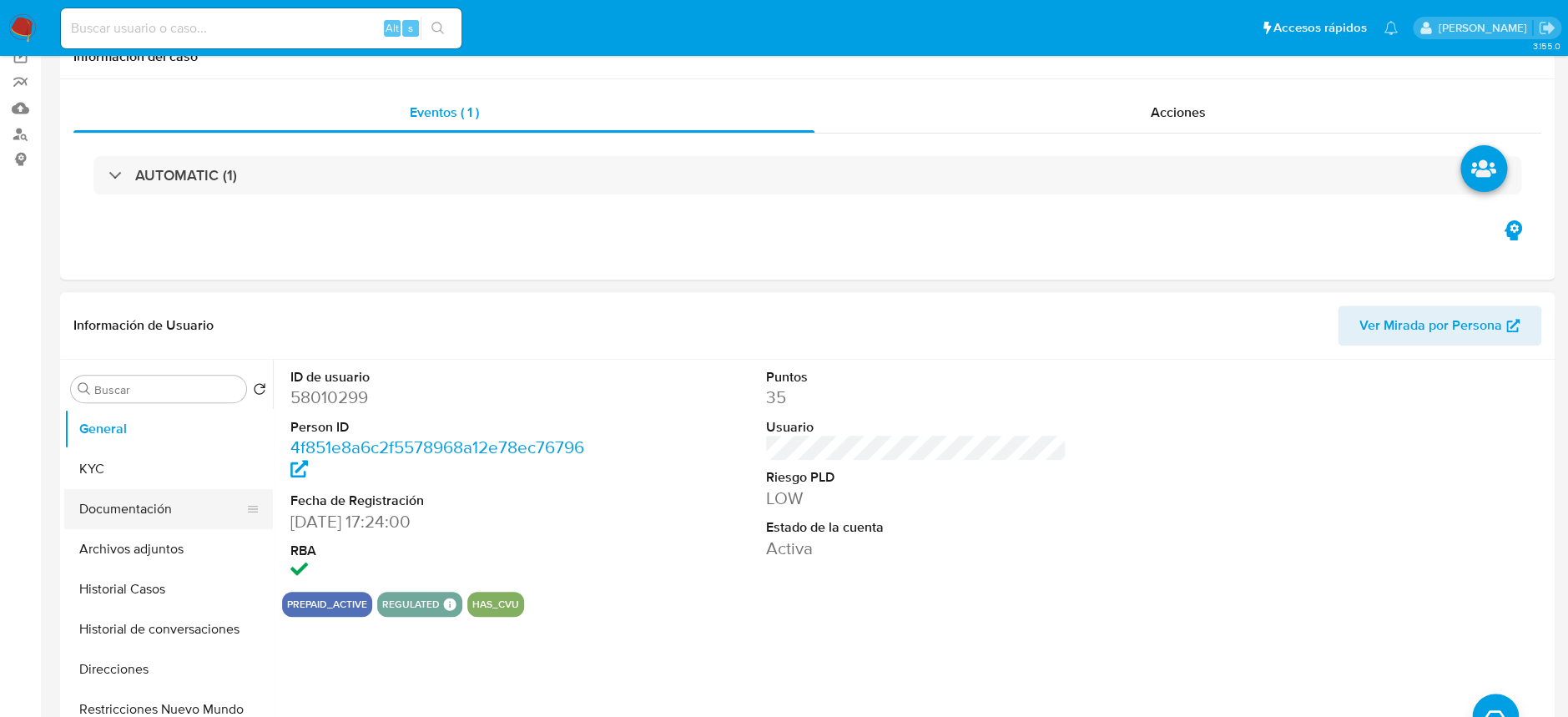
scroll to position [223, 0]
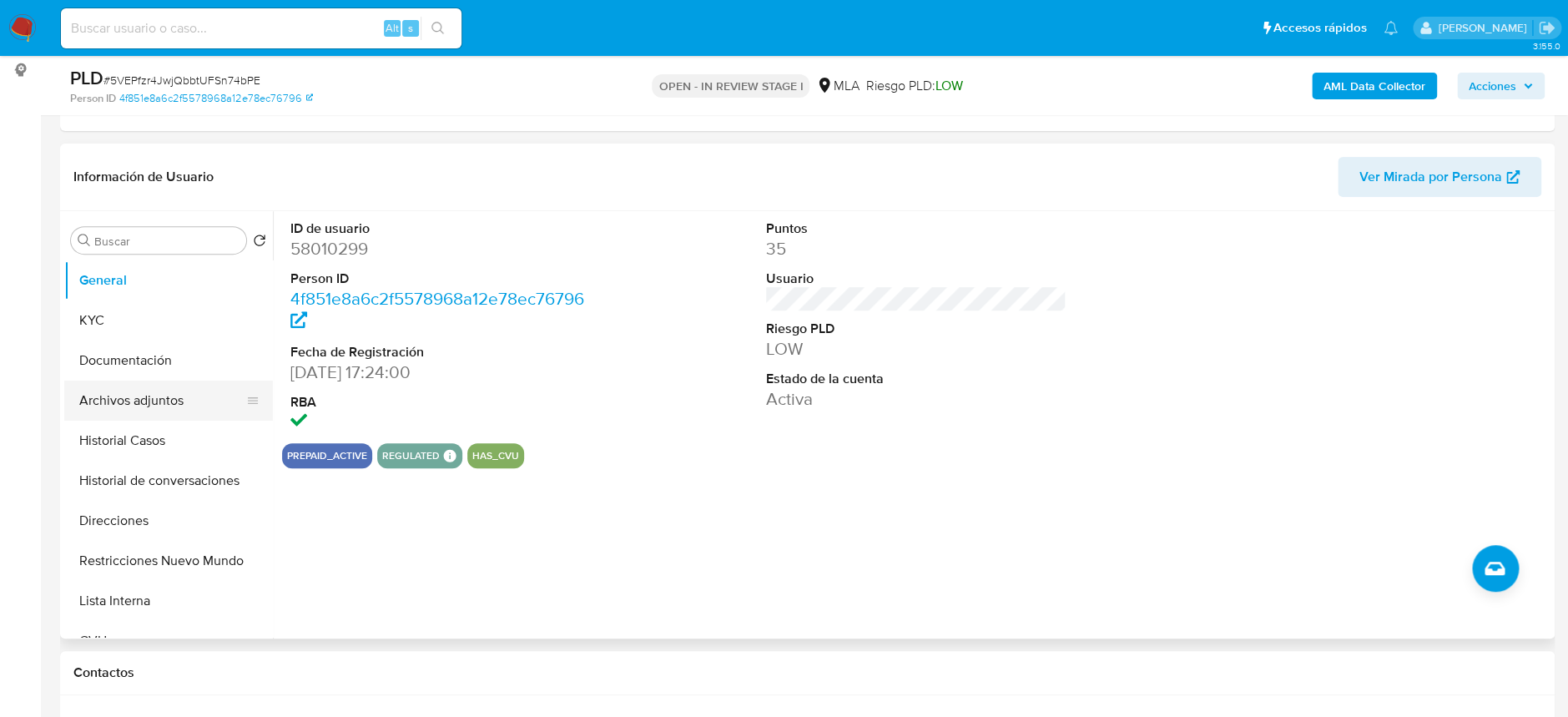
click at [172, 389] on button "Archivos adjuntos" at bounding box center [162, 400] width 195 height 40
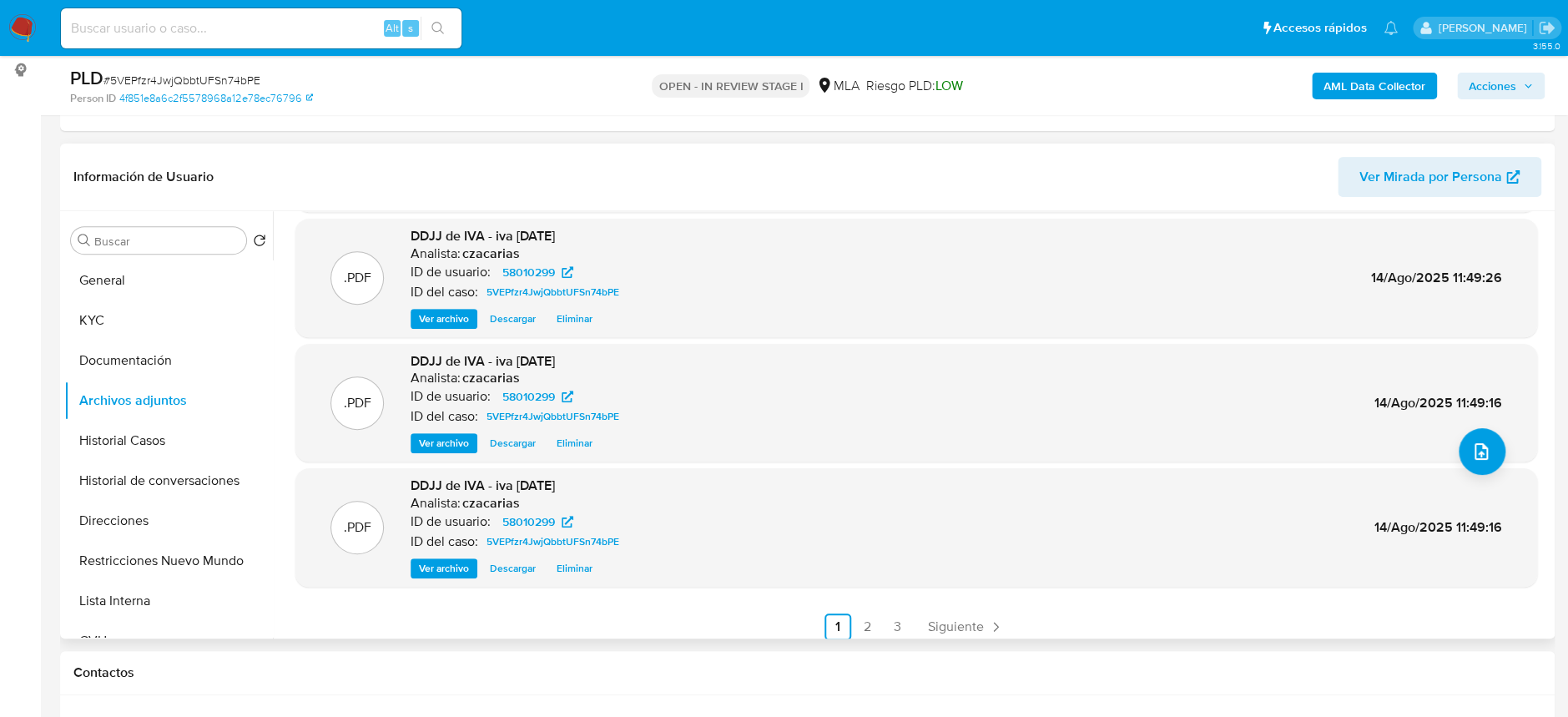
scroll to position [140, 0]
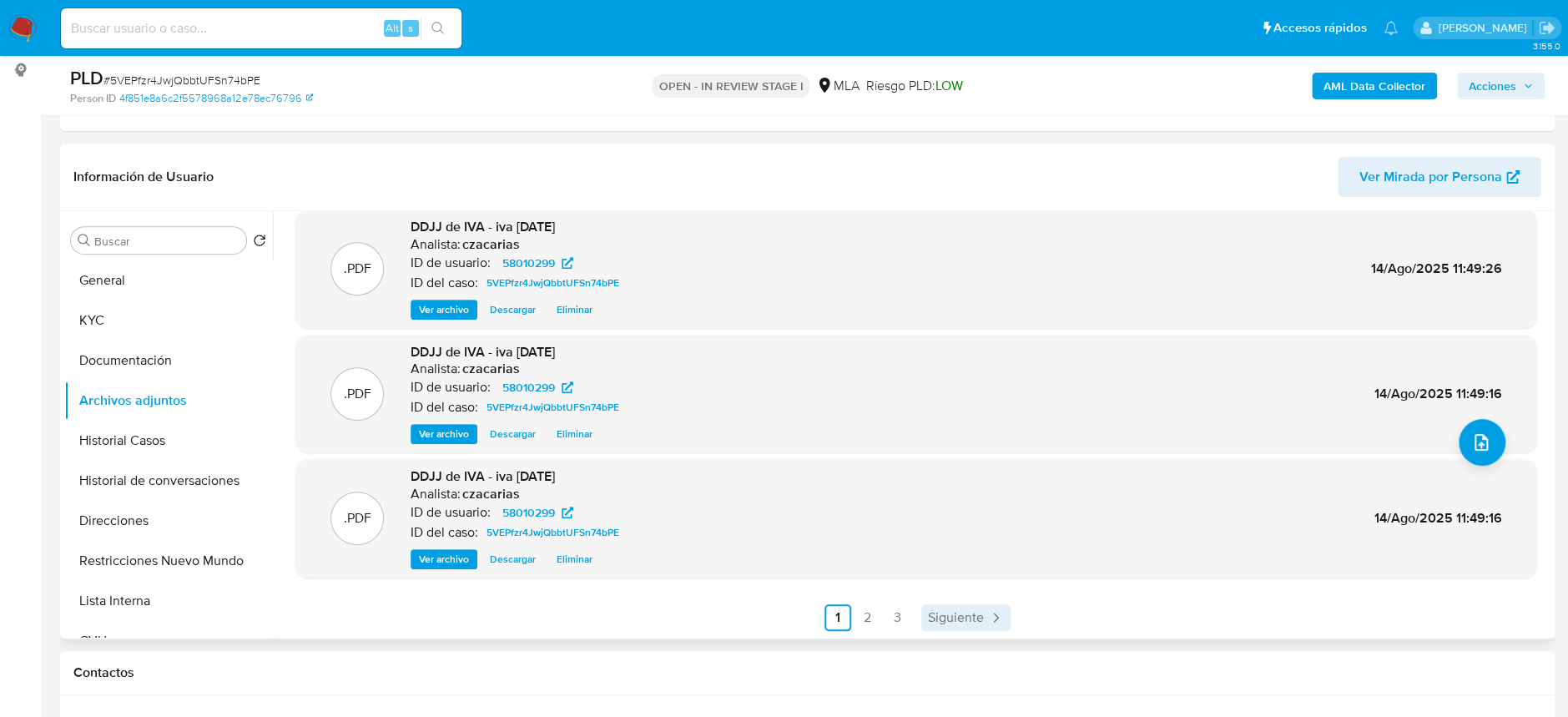
click at [989, 626] on link "Siguiente" at bounding box center [966, 617] width 89 height 27
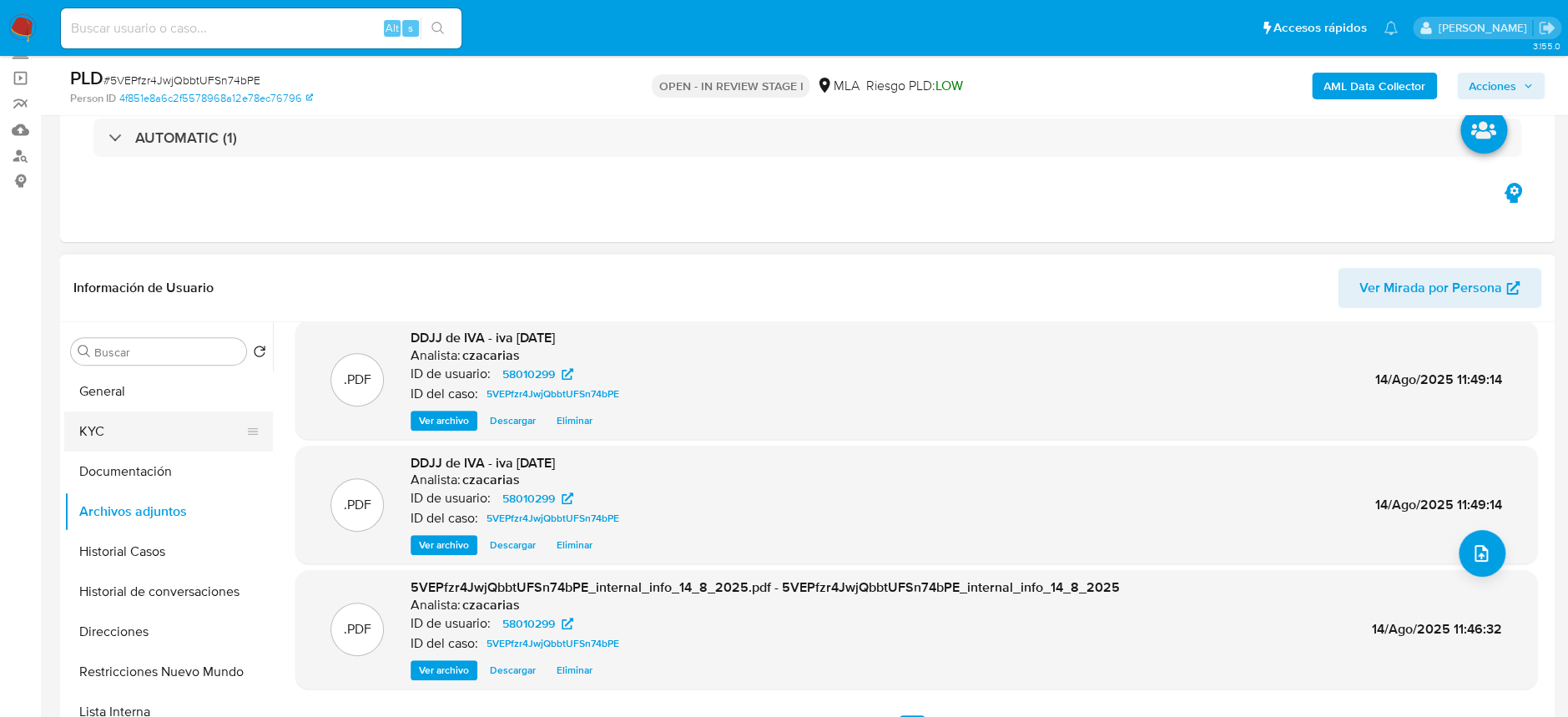
click at [107, 442] on button "KYC" at bounding box center [162, 431] width 195 height 40
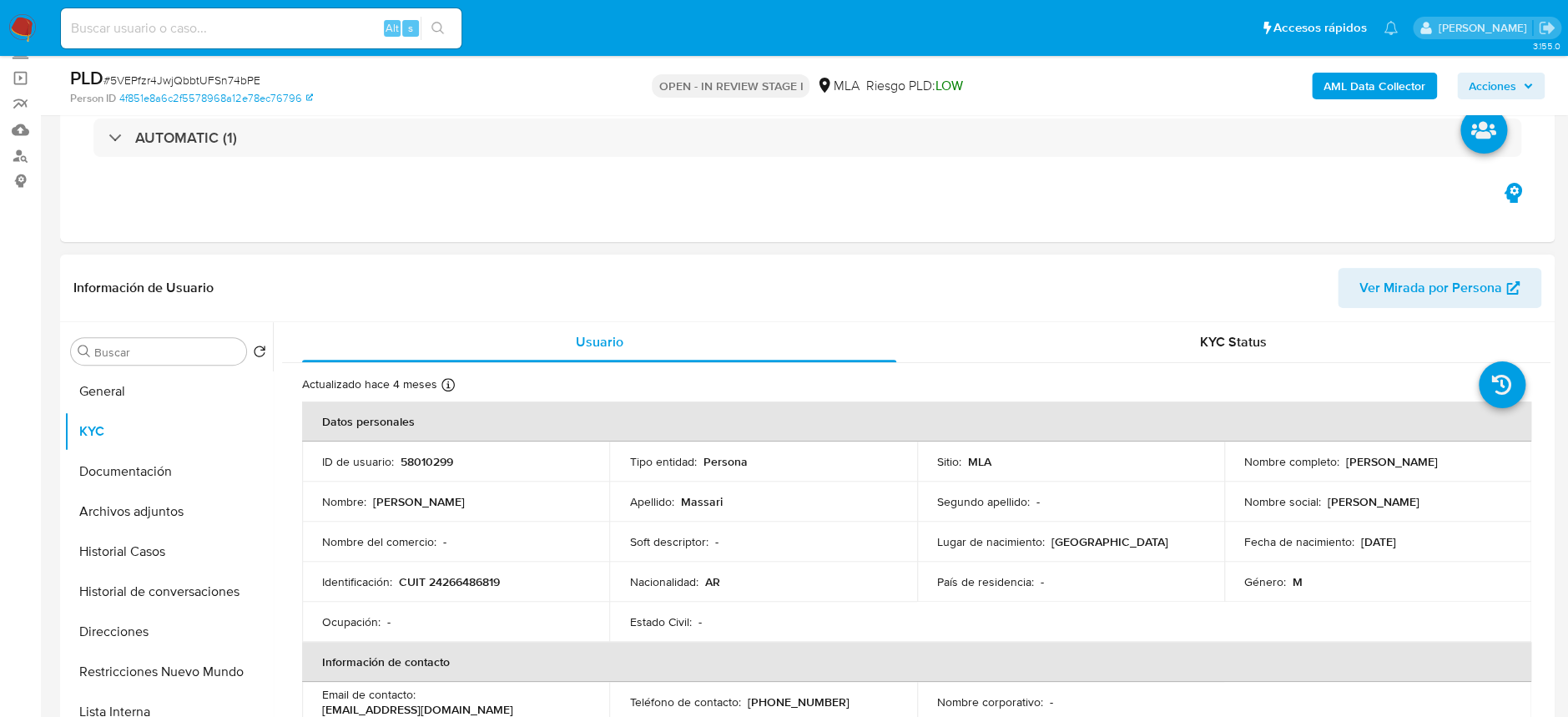
drag, startPoint x: 1340, startPoint y: 467, endPoint x: 1499, endPoint y: 460, distance: 159.2
click at [1499, 460] on div "Nombre completo : [PERSON_NAME]" at bounding box center [1377, 462] width 267 height 15
copy p "[PERSON_NAME]"
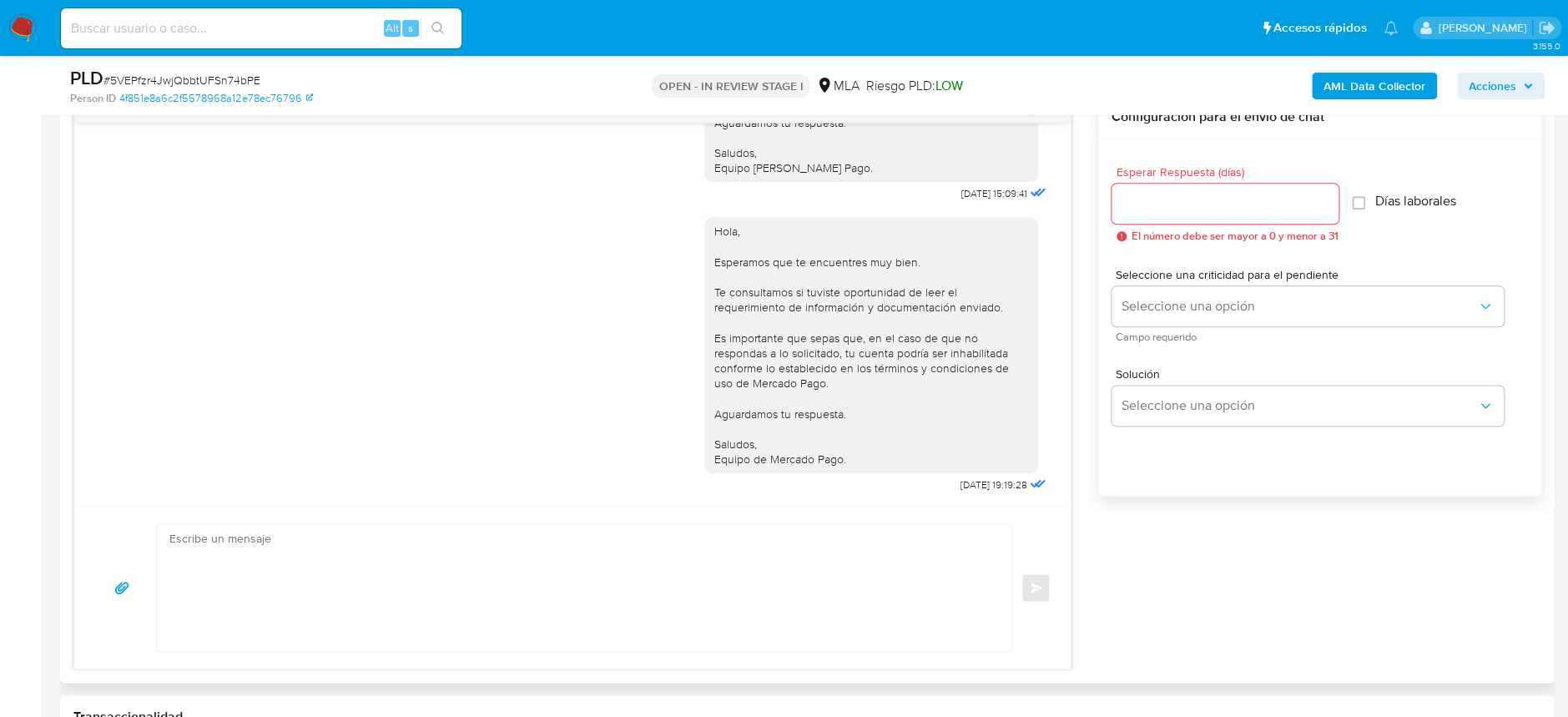
scroll to position [1657, 0]
drag, startPoint x: 923, startPoint y: 190, endPoint x: 972, endPoint y: 193, distance: 49.1
copy span "[DATE]"
drag, startPoint x: 917, startPoint y: 489, endPoint x: 971, endPoint y: 483, distance: 54.3
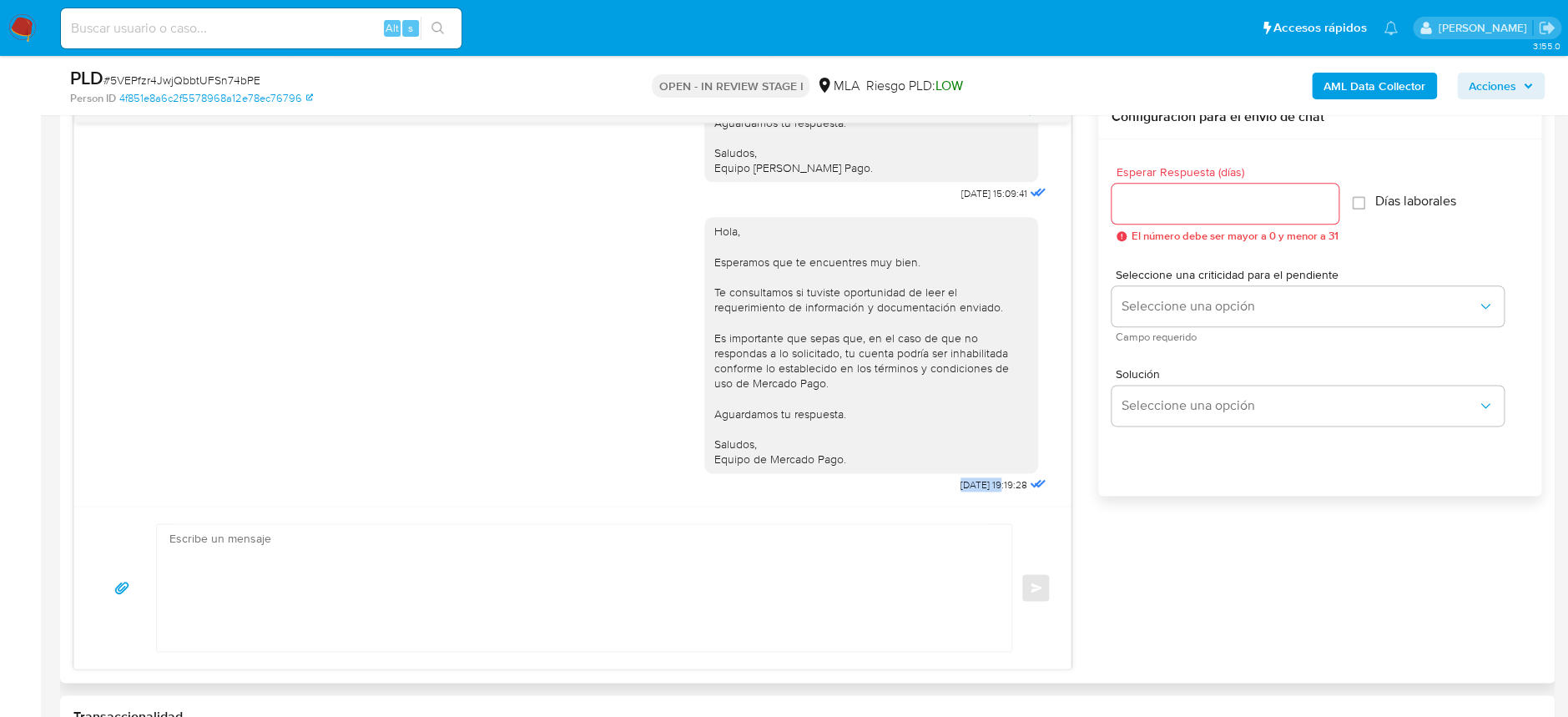
click at [971, 483] on div "Hola, Esperamos que te encuentres muy bien. Te consultamos si tuviste oportunid…" at bounding box center [877, 351] width 345 height 291
copy span "18/08/202"
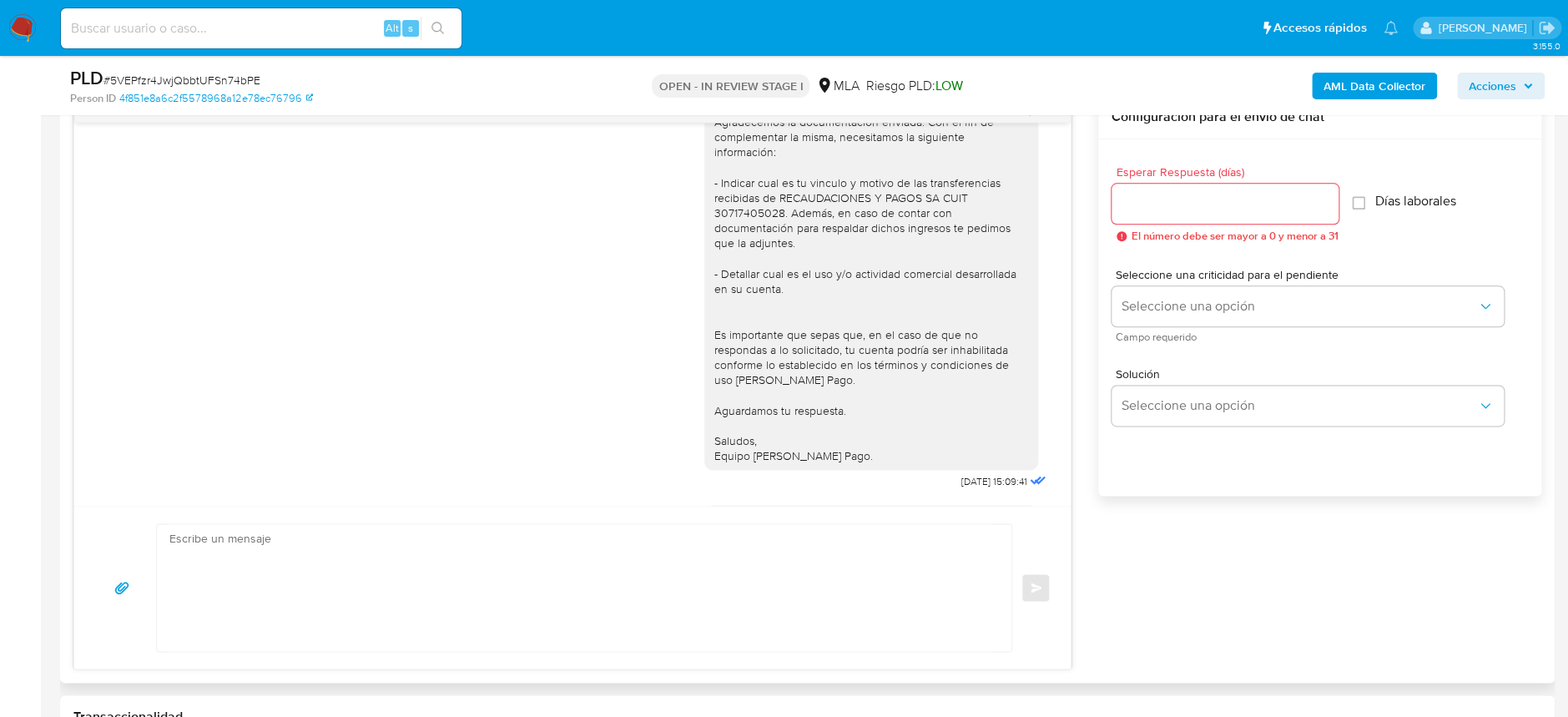
scroll to position [1211, 0]
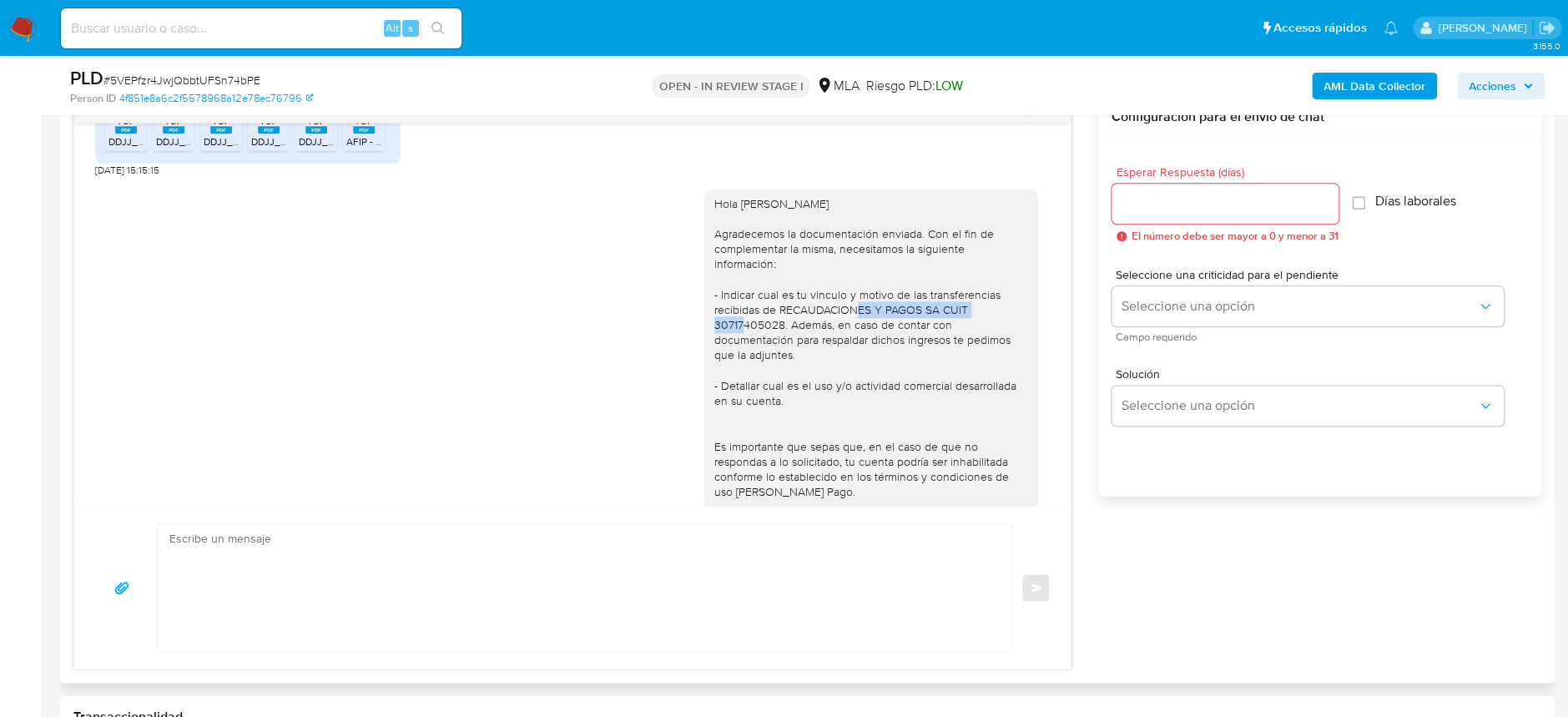
drag, startPoint x: 764, startPoint y: 339, endPoint x: 919, endPoint y: 342, distance: 155.0
click at [919, 342] on div "Hola [PERSON_NAME] Agradecemos la documentación enviada. Con el fin de compleme…" at bounding box center [871, 386] width 314 height 380
copy div "RECAUDACIONES Y PAGOS SA"
drag, startPoint x: 925, startPoint y: 337, endPoint x: 772, endPoint y: 358, distance: 154.4
click at [772, 358] on div "Hola [PERSON_NAME] Agradecemos la documentación enviada. Con el fin de compleme…" at bounding box center [871, 386] width 314 height 380
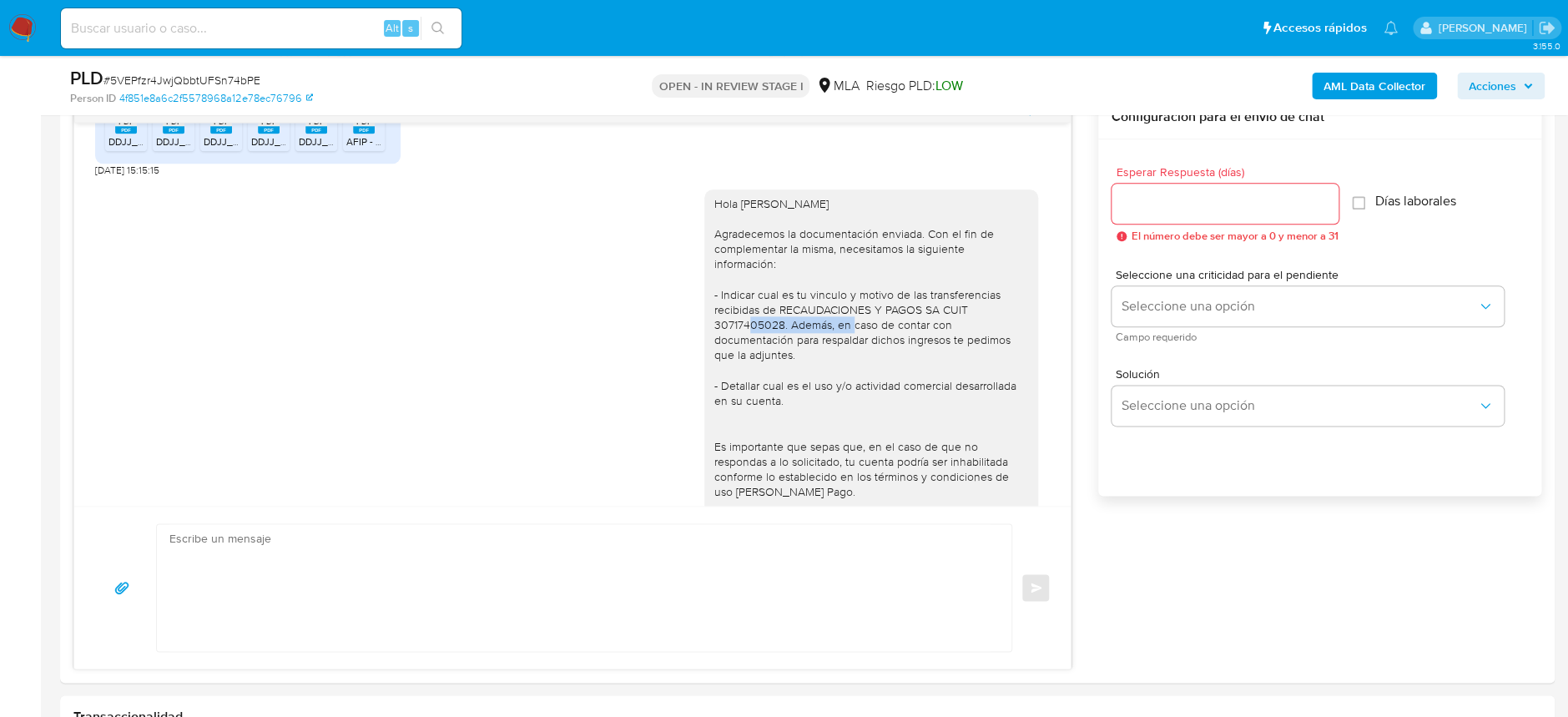
copy div "CUIT 30717405028."
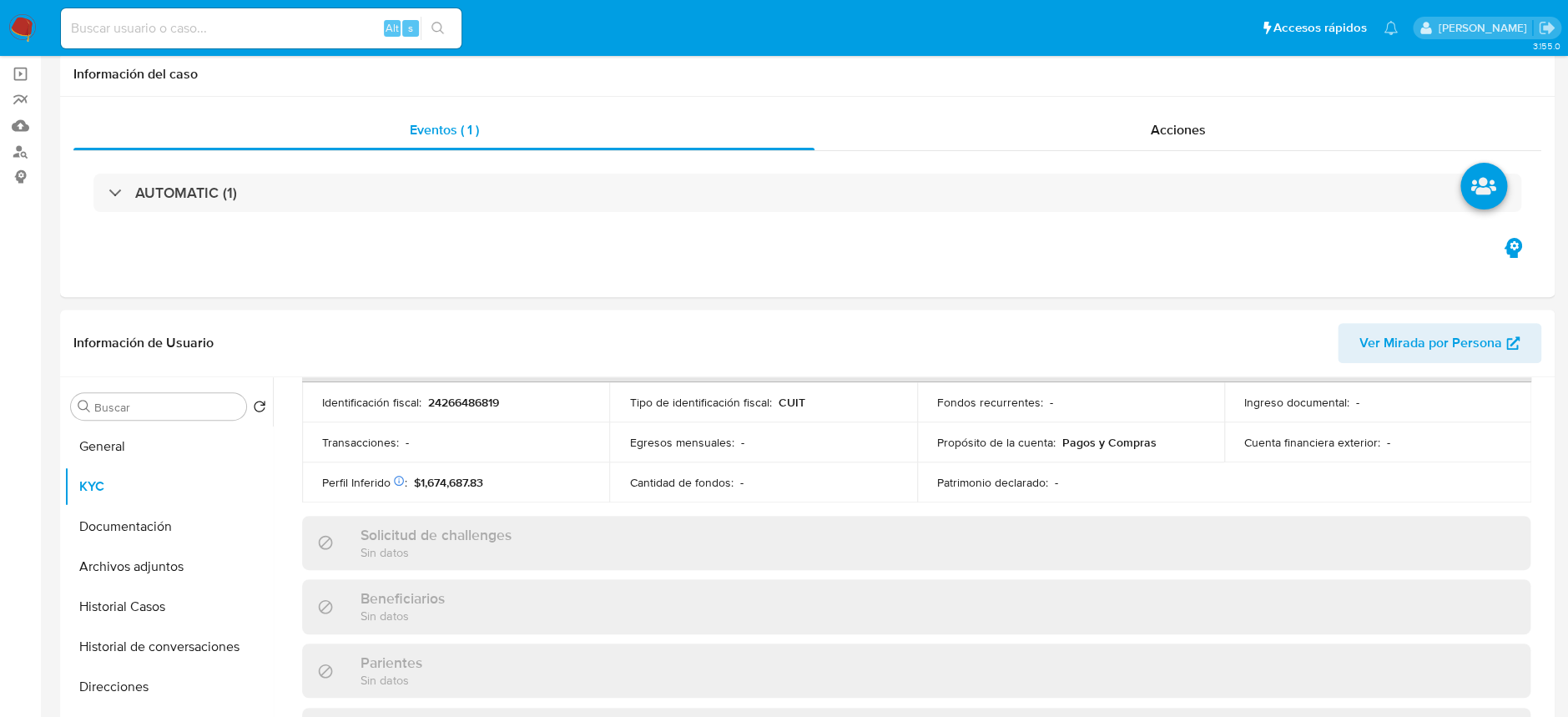
scroll to position [0, 0]
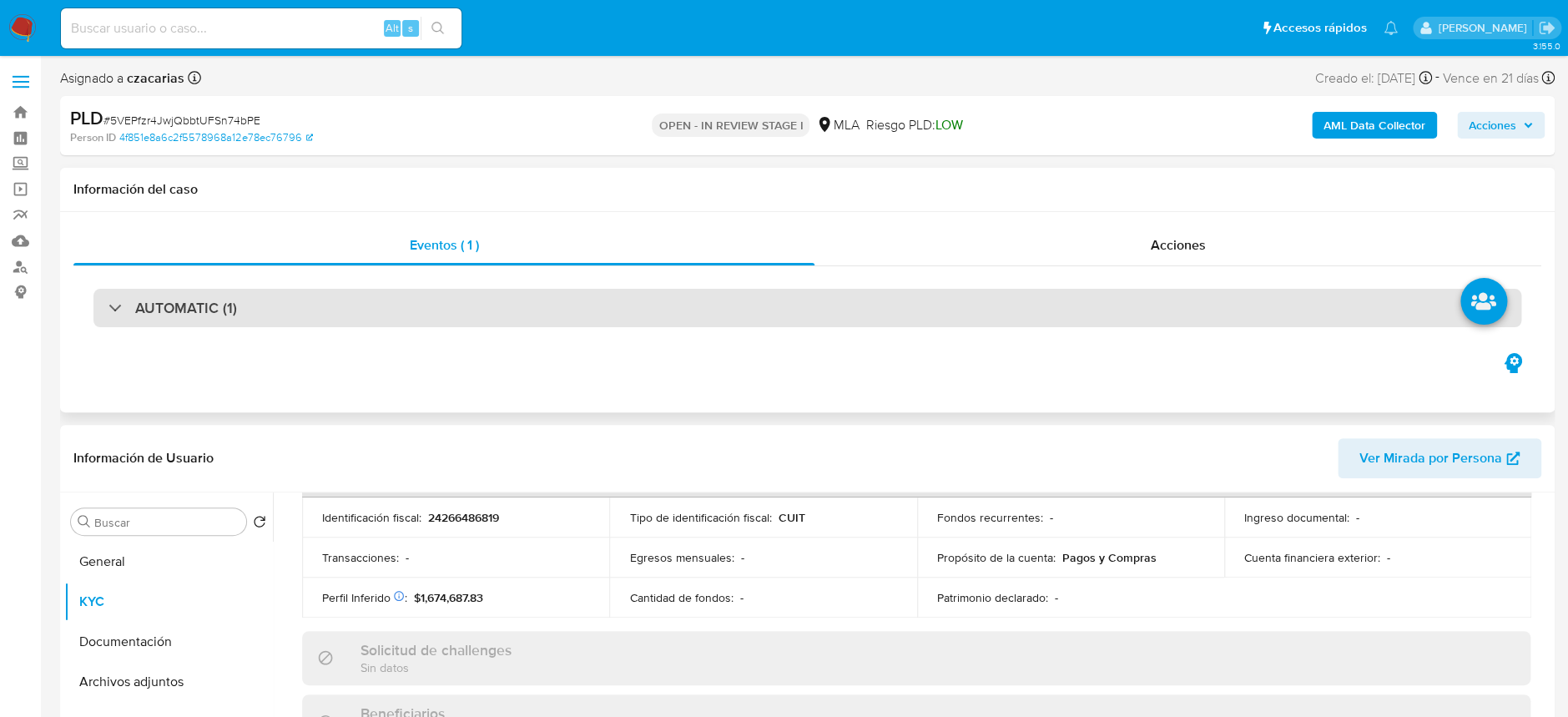
click at [245, 319] on div "AUTOMATIC (1)" at bounding box center [807, 307] width 1428 height 38
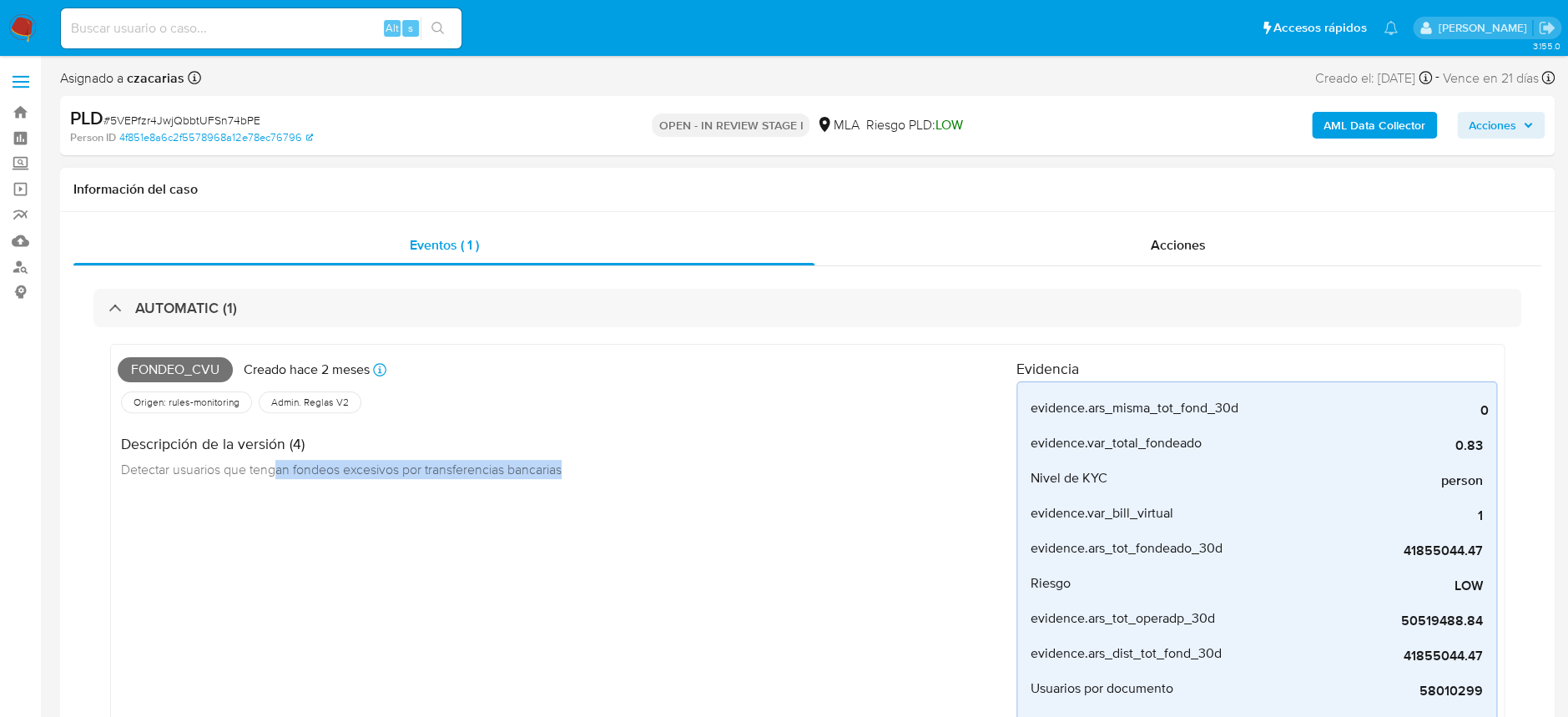
drag, startPoint x: 275, startPoint y: 475, endPoint x: 616, endPoint y: 482, distance: 341.1
click at [616, 482] on div "Descripción de la versión (4) Detectar usuarios que tengan fondeos excesivos po…" at bounding box center [567, 454] width 899 height 75
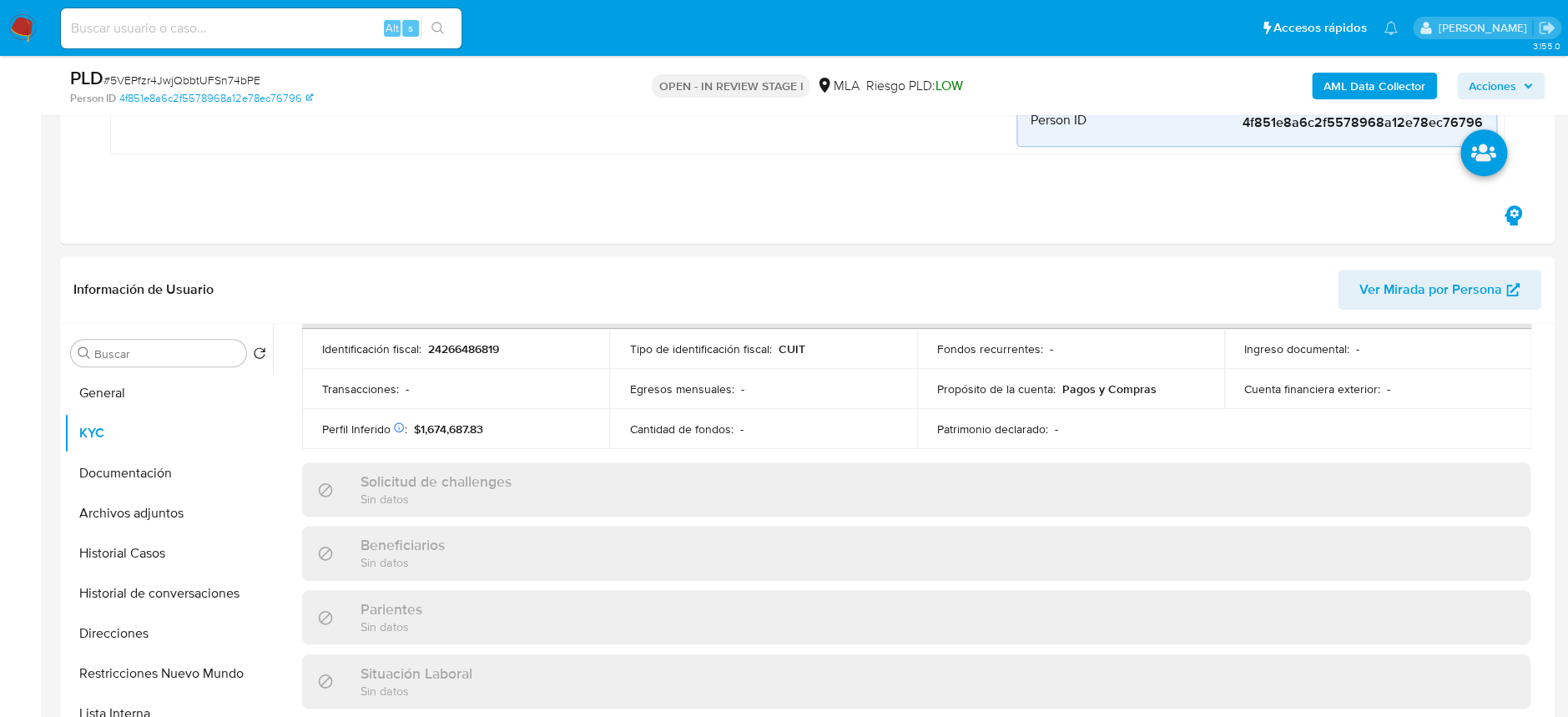
scroll to position [556, 0]
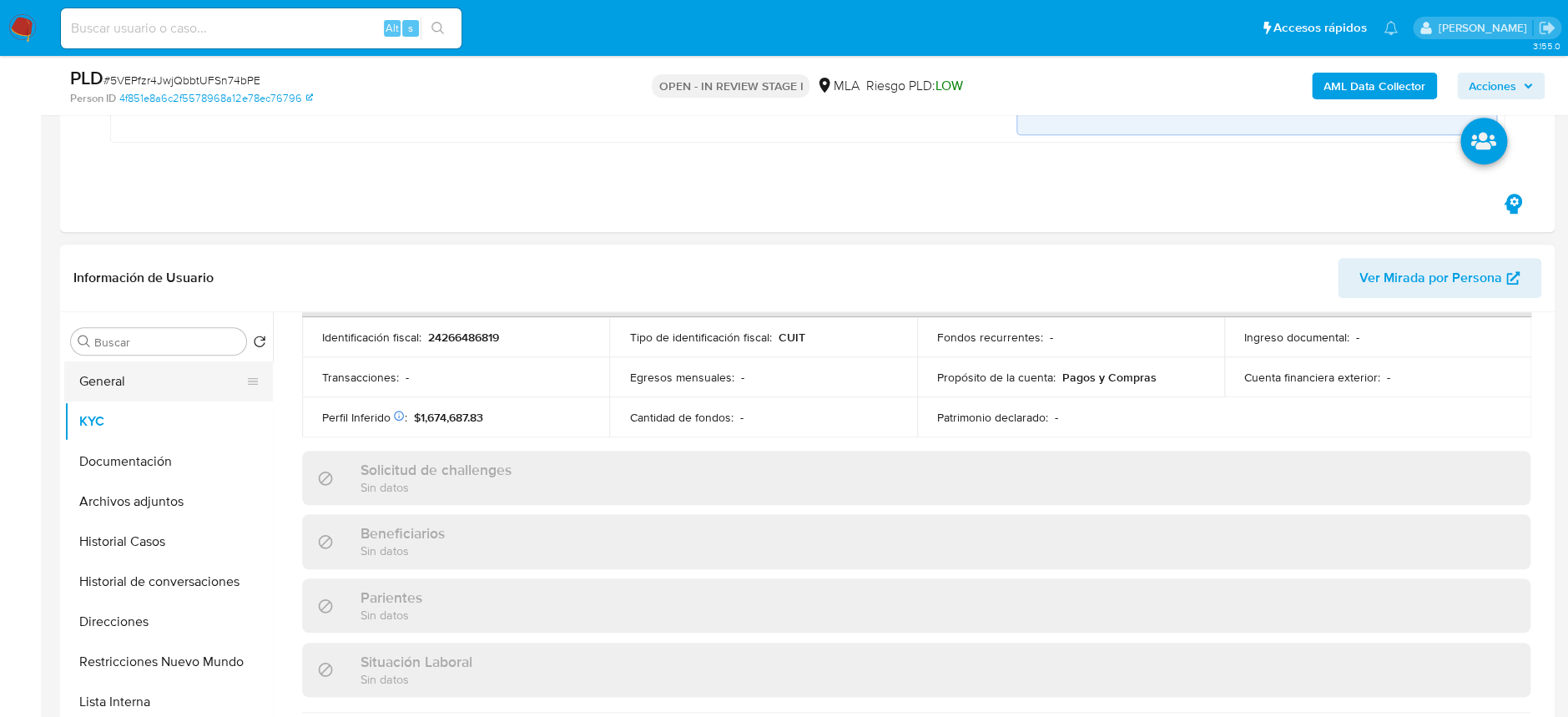
click at [117, 386] on button "General" at bounding box center [162, 381] width 195 height 40
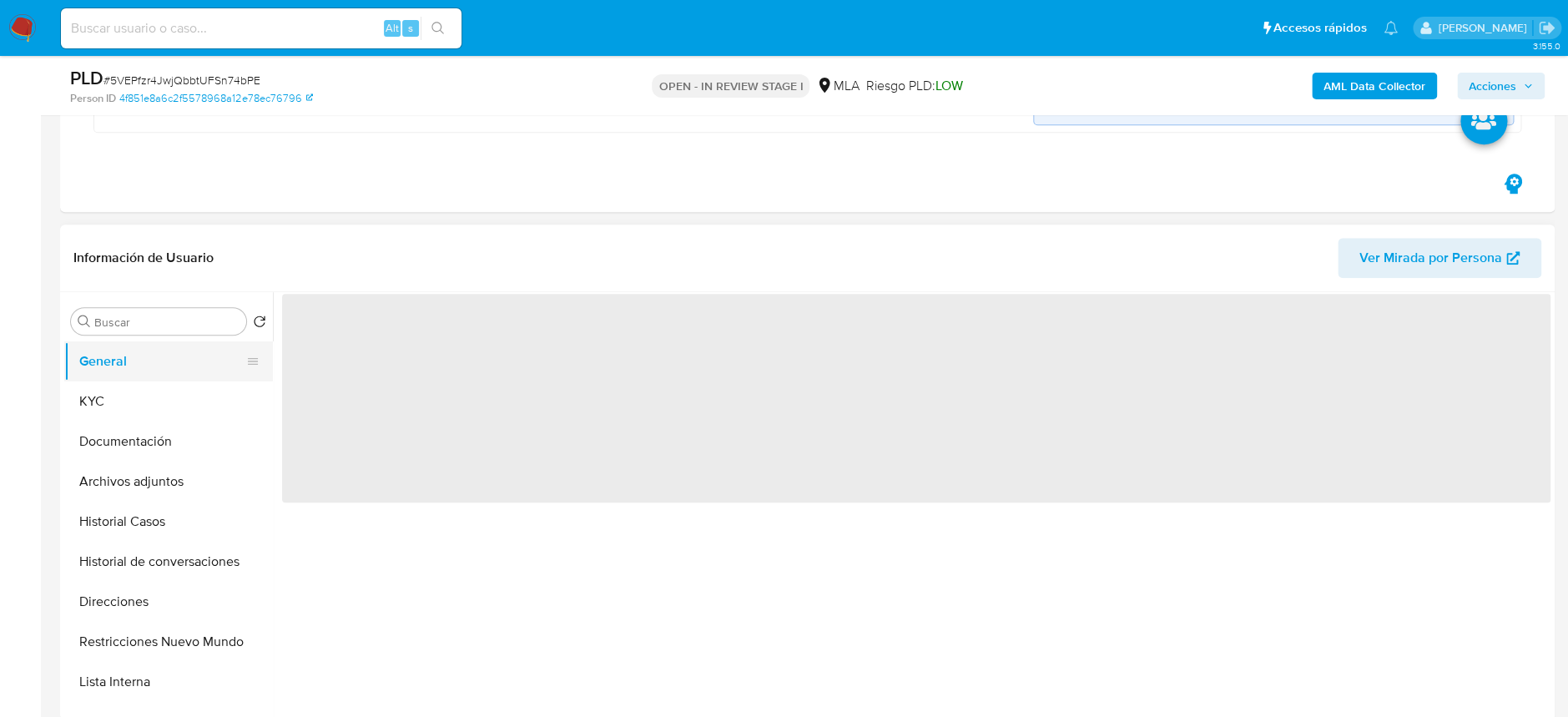
scroll to position [0, 0]
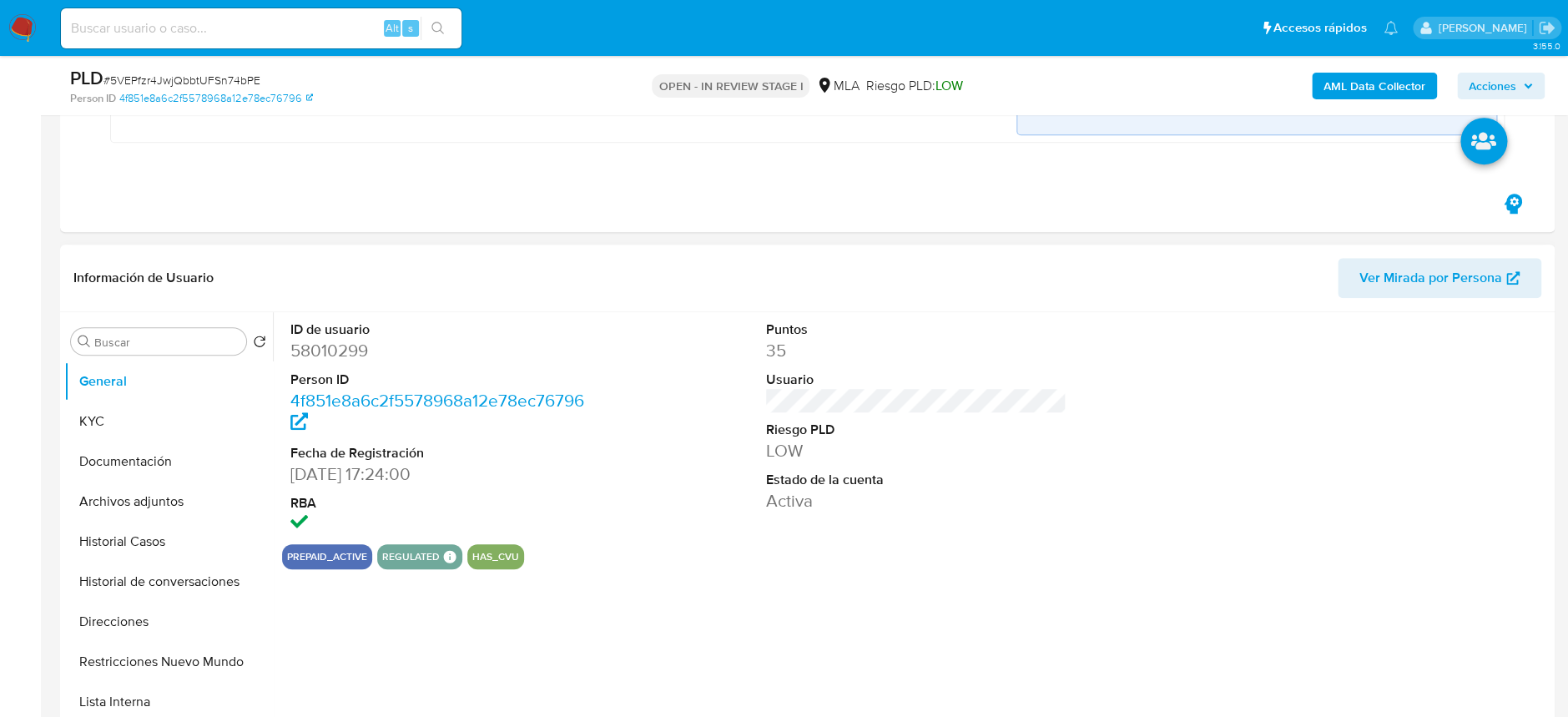
click at [323, 353] on dd "58010299" at bounding box center [440, 350] width 301 height 23
click at [339, 348] on dd "58010299" at bounding box center [440, 350] width 301 height 23
click at [339, 347] on dd "58010299" at bounding box center [440, 350] width 301 height 23
copy dd "58010299"
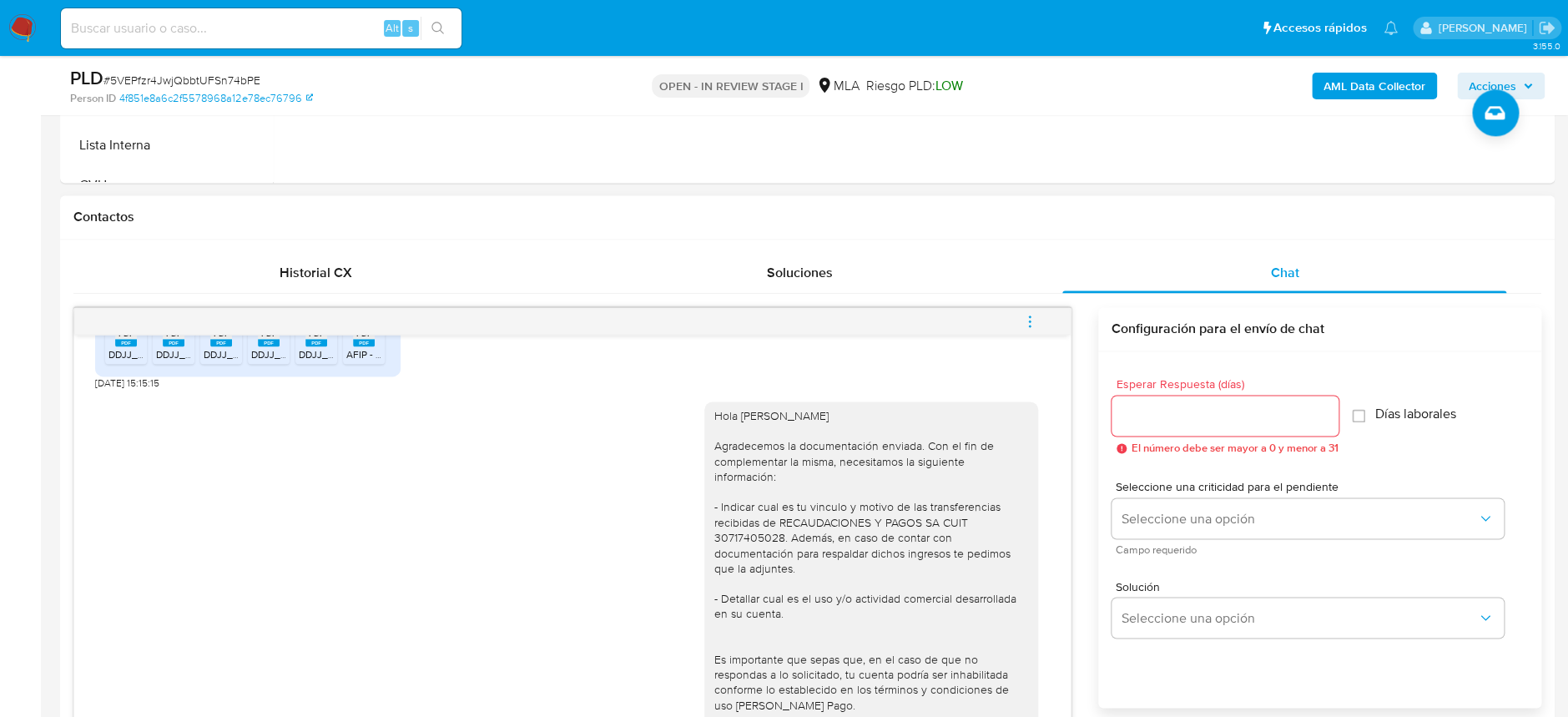
scroll to position [1324, 0]
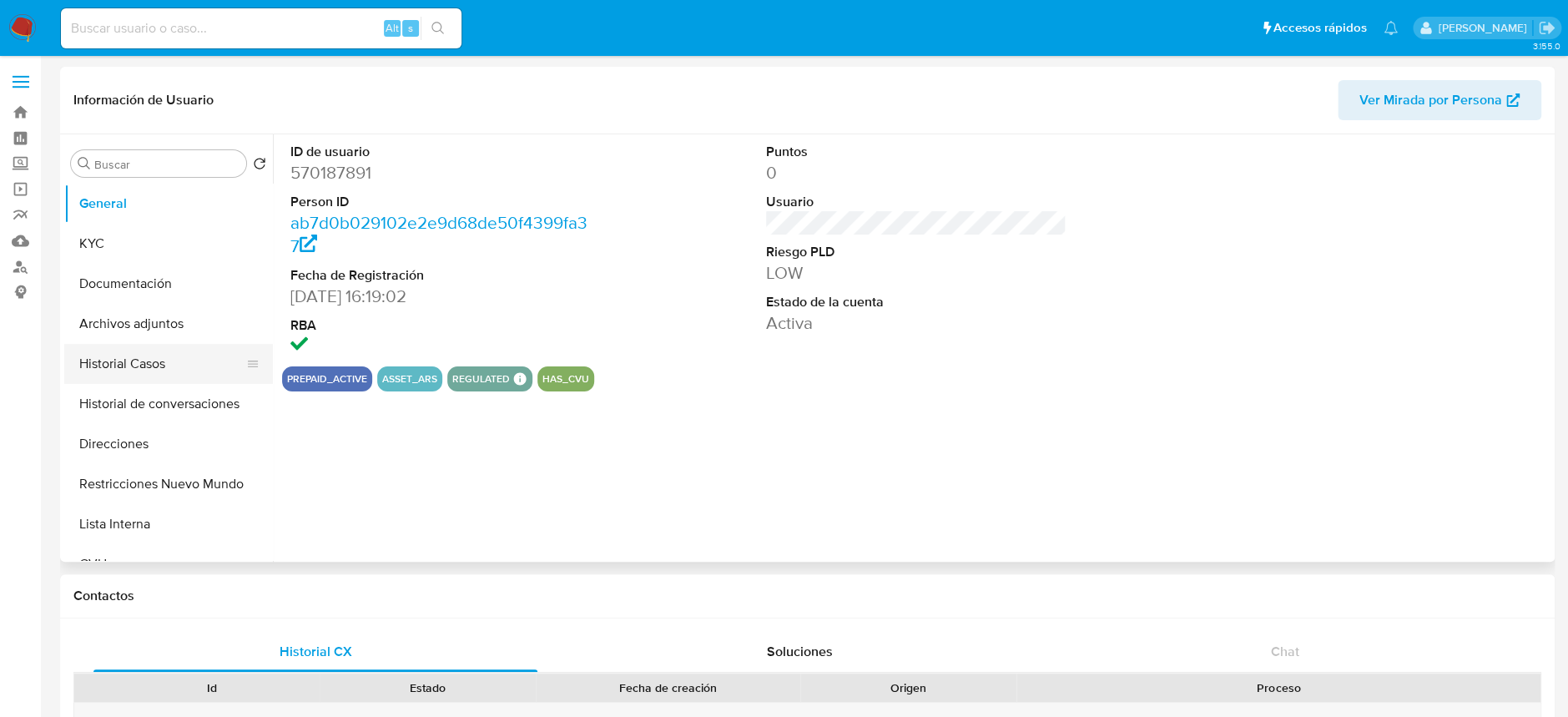
select select "10"
click at [110, 355] on button "Historial Casos" at bounding box center [162, 364] width 195 height 40
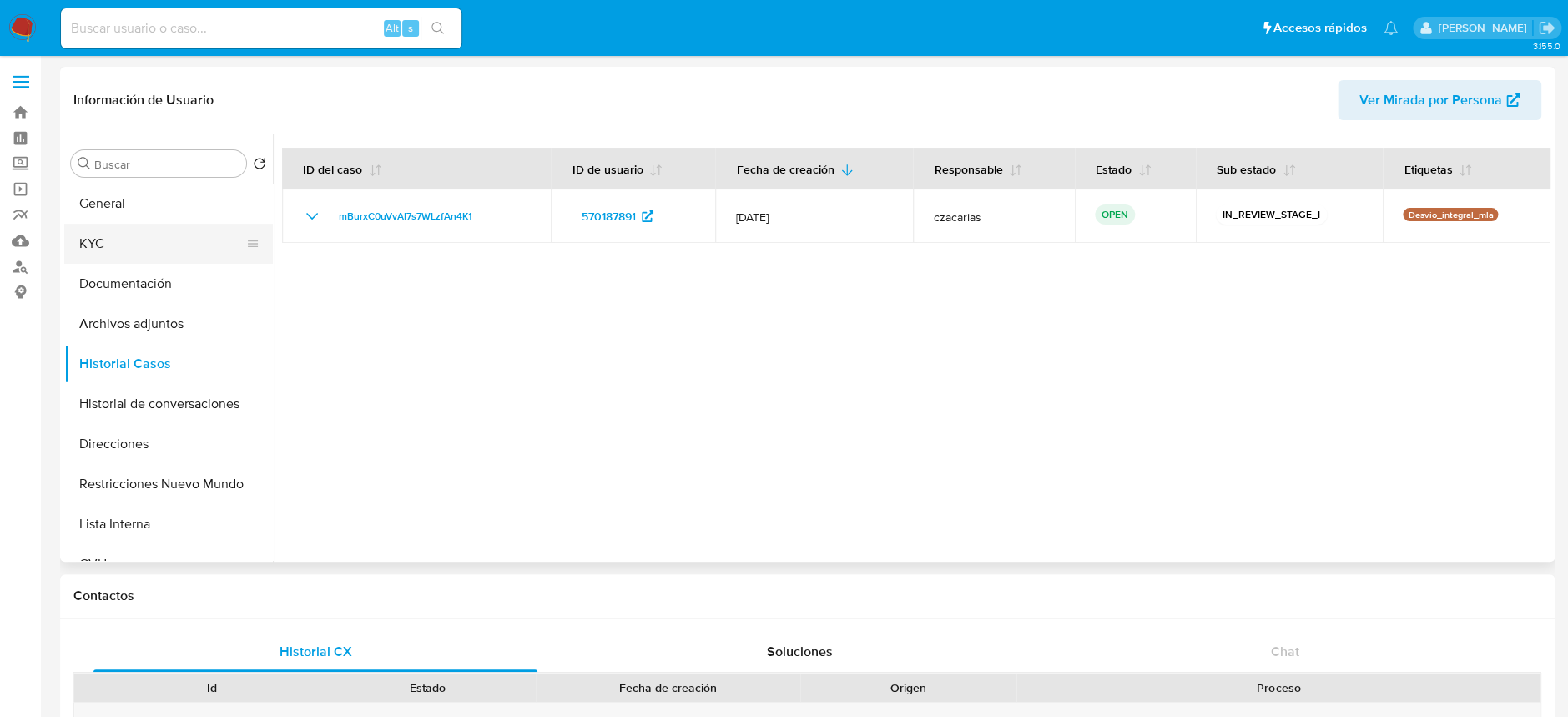
click at [99, 261] on button "KYC" at bounding box center [162, 243] width 195 height 40
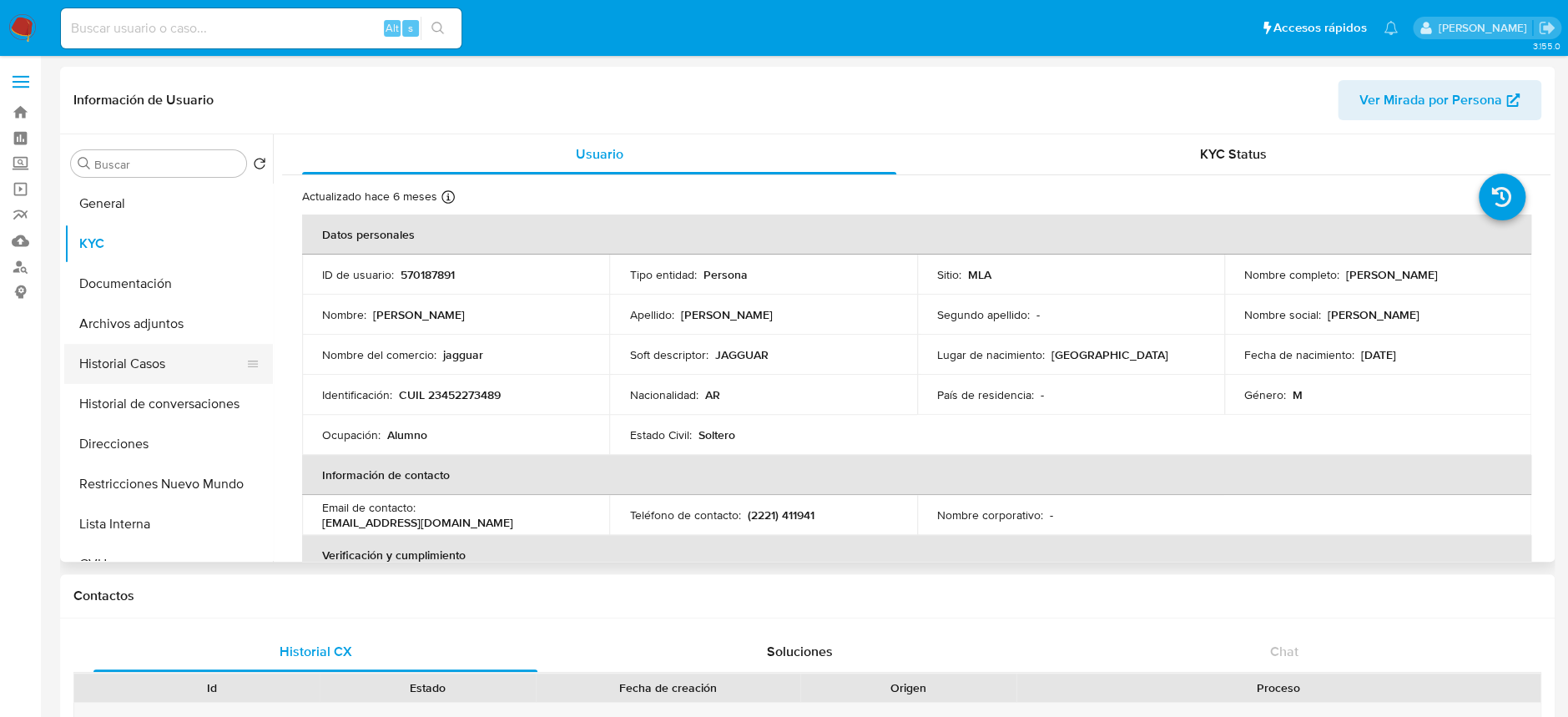
click at [121, 370] on button "Historial Casos" at bounding box center [162, 364] width 195 height 40
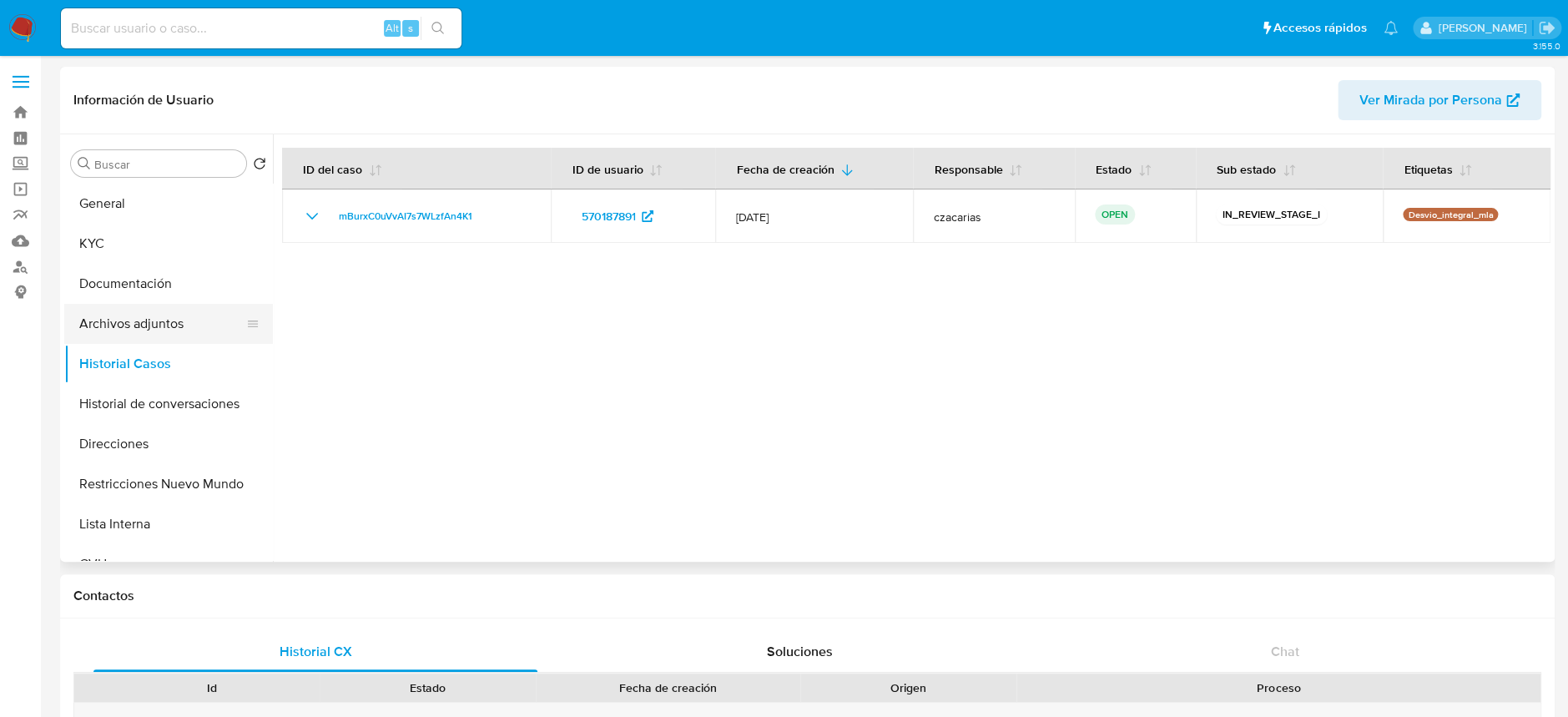
click at [183, 320] on button "Archivos adjuntos" at bounding box center [162, 323] width 195 height 40
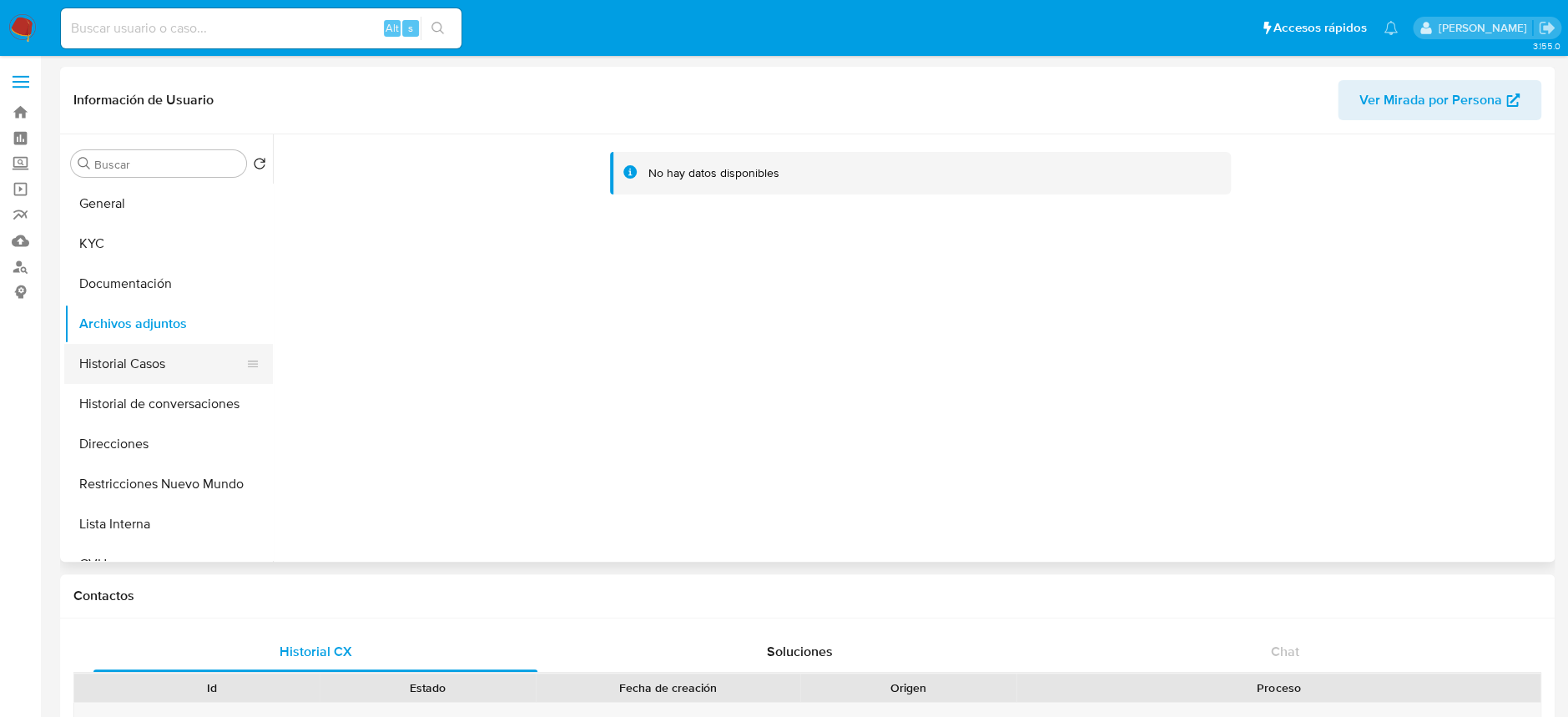
click at [158, 350] on button "Historial Casos" at bounding box center [162, 364] width 195 height 40
